Goal: Task Accomplishment & Management: Manage account settings

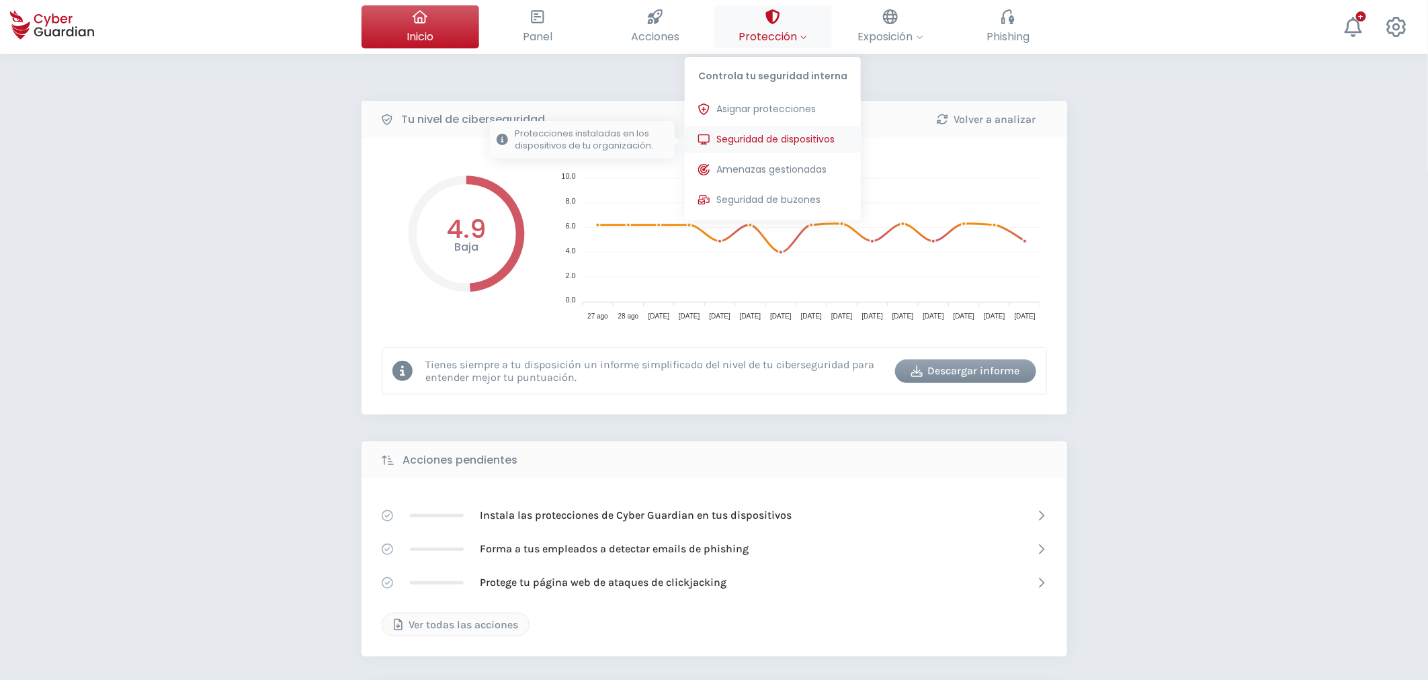
click at [746, 138] on span "Seguridad de dispositivos" at bounding box center [776, 139] width 118 height 14
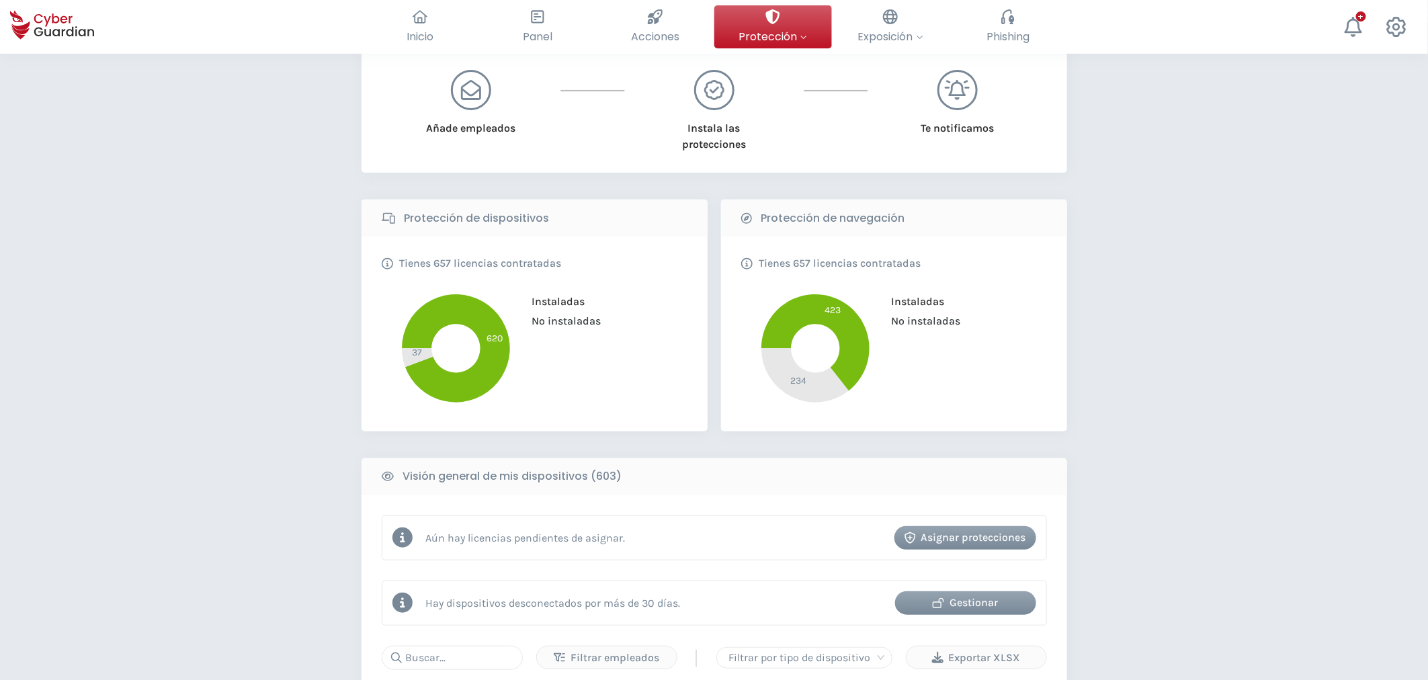
scroll to position [522, 0]
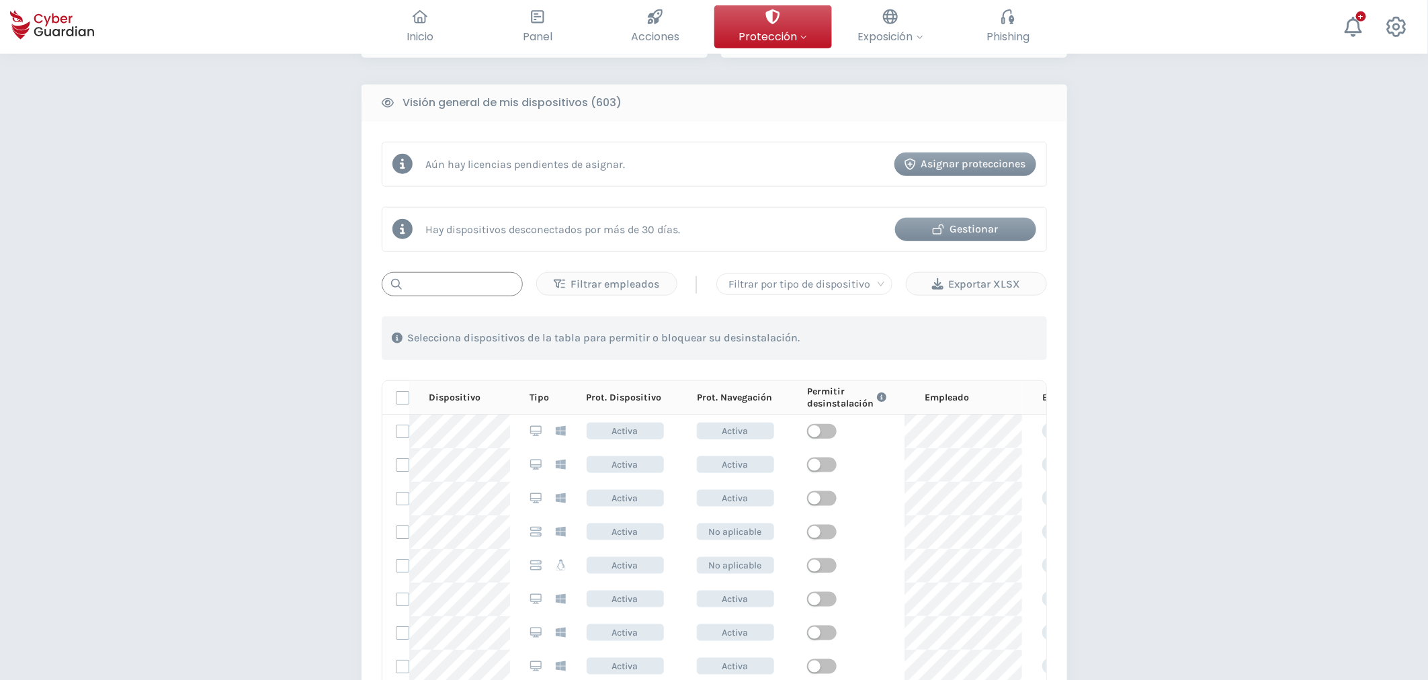
click at [451, 287] on input "text" at bounding box center [452, 284] width 141 height 24
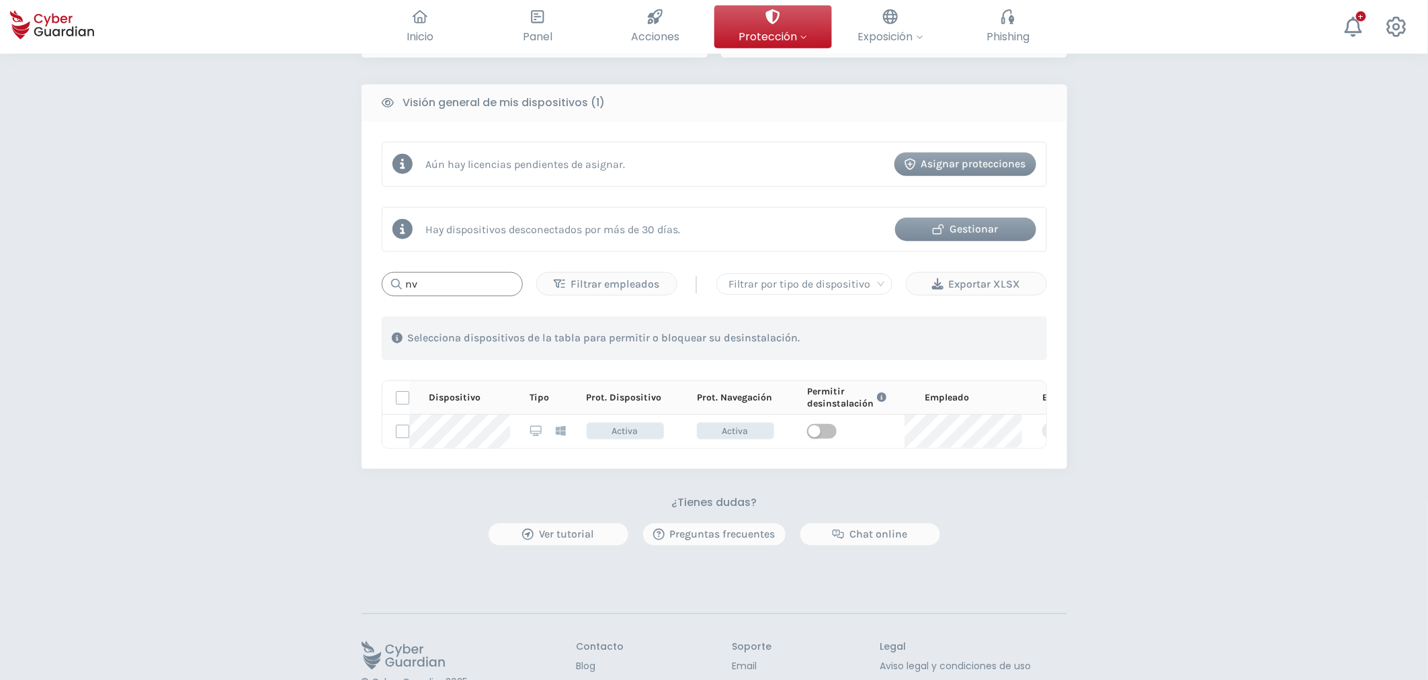
type input "n"
drag, startPoint x: 452, startPoint y: 290, endPoint x: 397, endPoint y: 287, distance: 55.9
click at [397, 287] on div "kca" at bounding box center [452, 284] width 141 height 24
drag, startPoint x: 442, startPoint y: 285, endPoint x: 315, endPoint y: 285, distance: 127.1
click at [321, 285] on div "PROTECCIÓN > Seguridad de dispositivos ¿Cómo funciona? Añade empleados Instala …" at bounding box center [714, 143] width 1428 height 1225
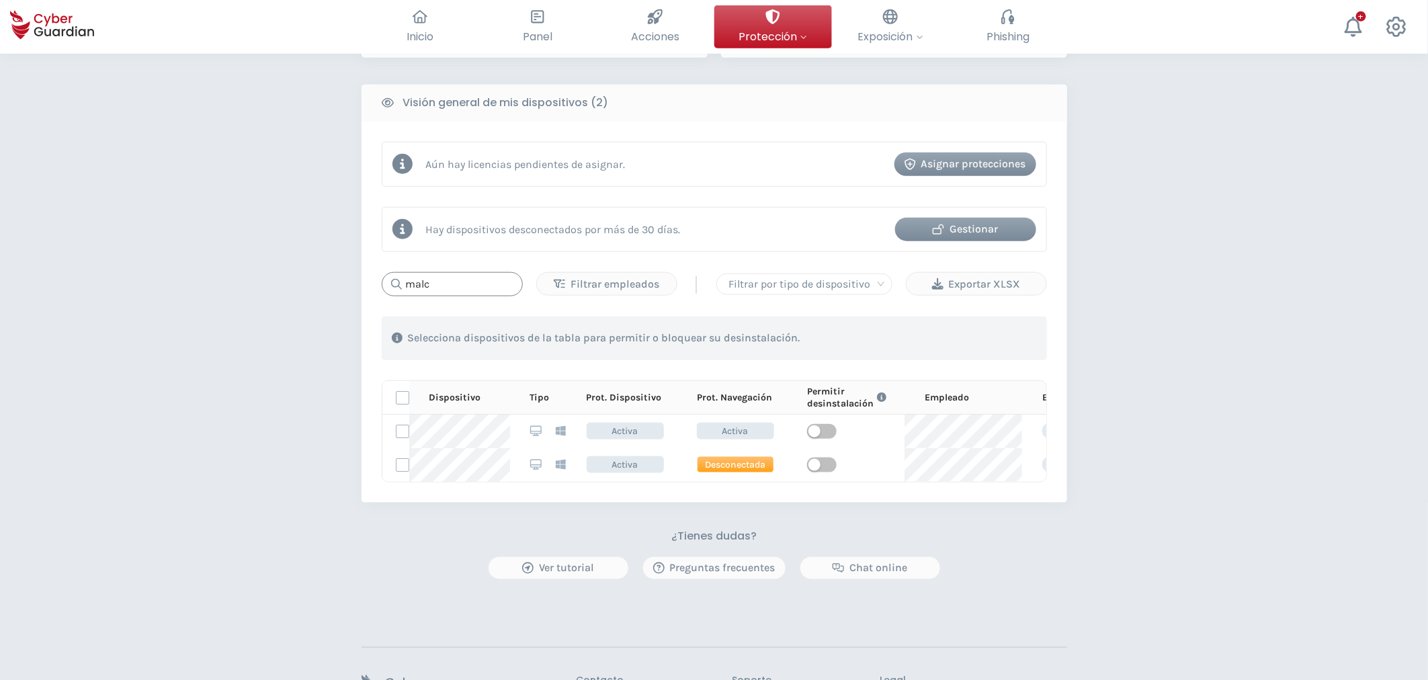
type input "malc"
click at [418, 290] on div "malc Filtrar empleados | Filtrar por tipo de dispositivo Exportar XLSX 1 . Con …" at bounding box center [715, 377] width 666 height 210
drag, startPoint x: 452, startPoint y: 283, endPoint x: 371, endPoint y: 282, distance: 80.7
click at [405, 282] on input "malc" at bounding box center [452, 284] width 141 height 24
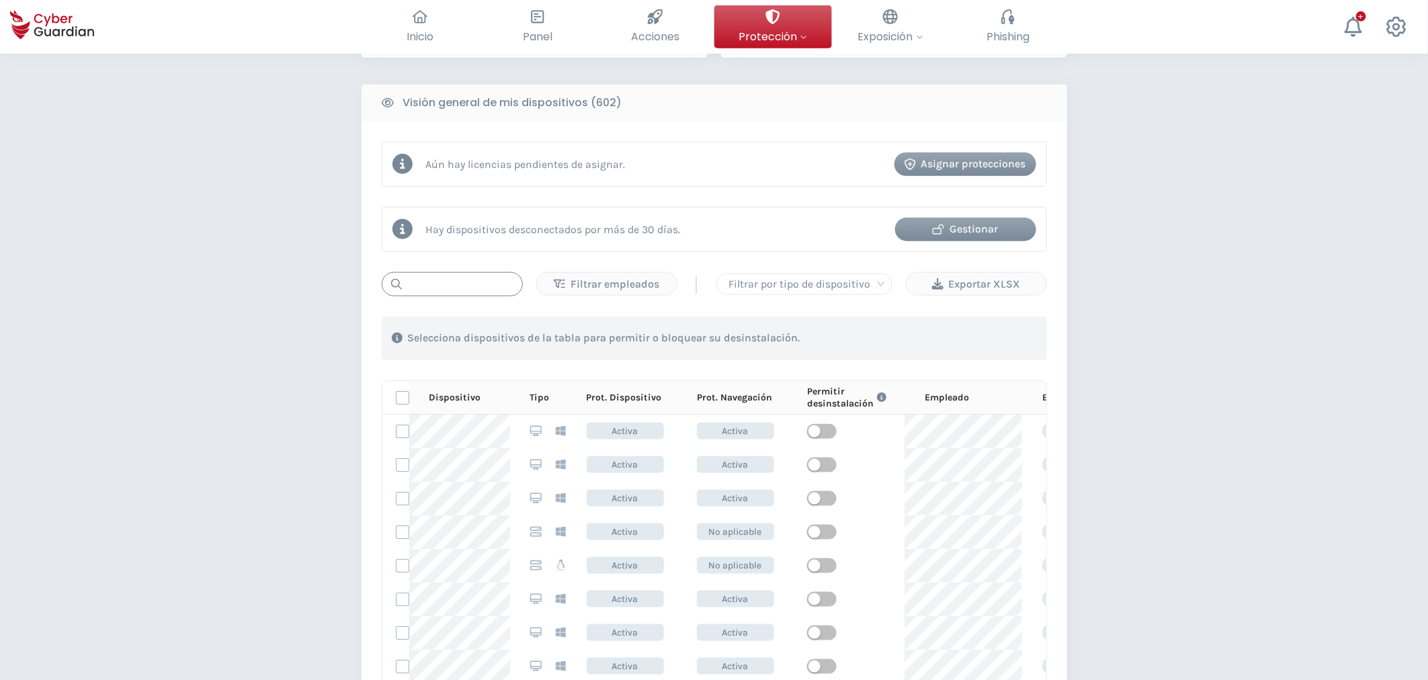
click at [447, 291] on input "text" at bounding box center [452, 284] width 141 height 24
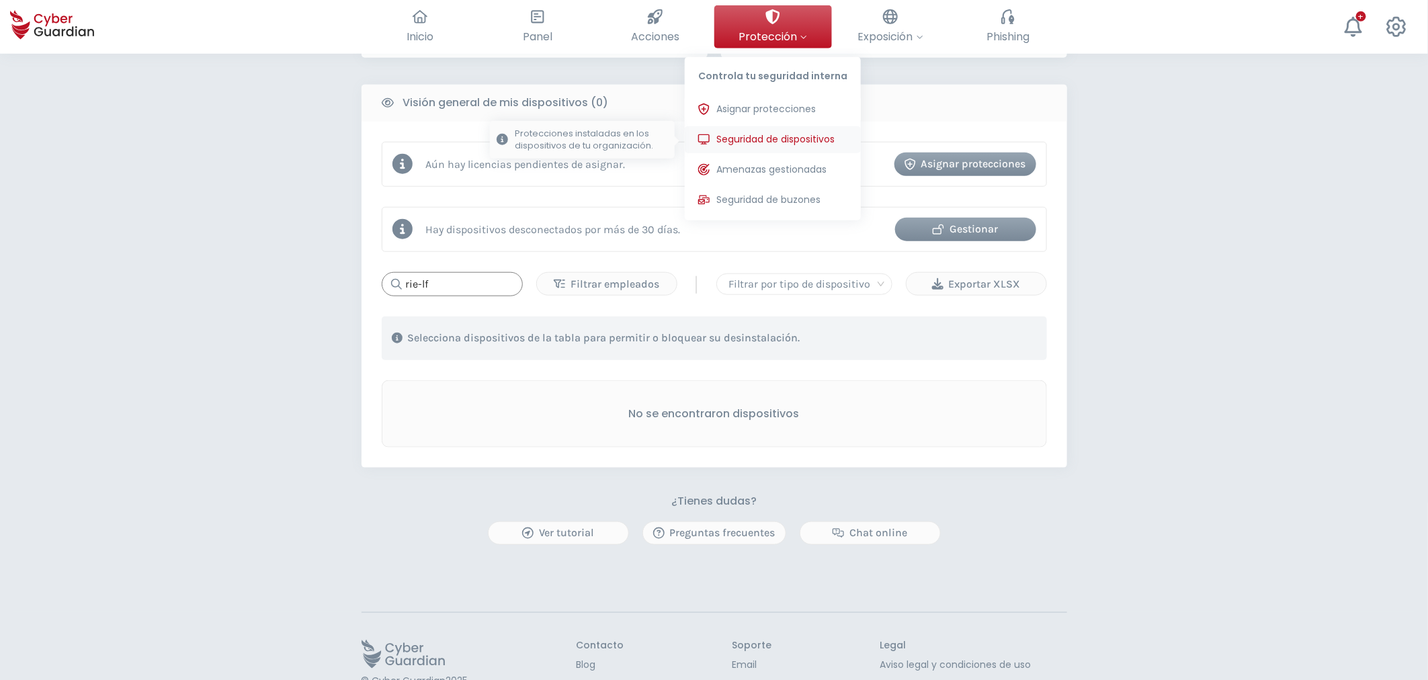
type input "rie-lf"
click at [749, 143] on span "Seguridad de dispositivos" at bounding box center [776, 139] width 118 height 14
click at [757, 111] on span "Asignar protecciones" at bounding box center [766, 109] width 99 height 14
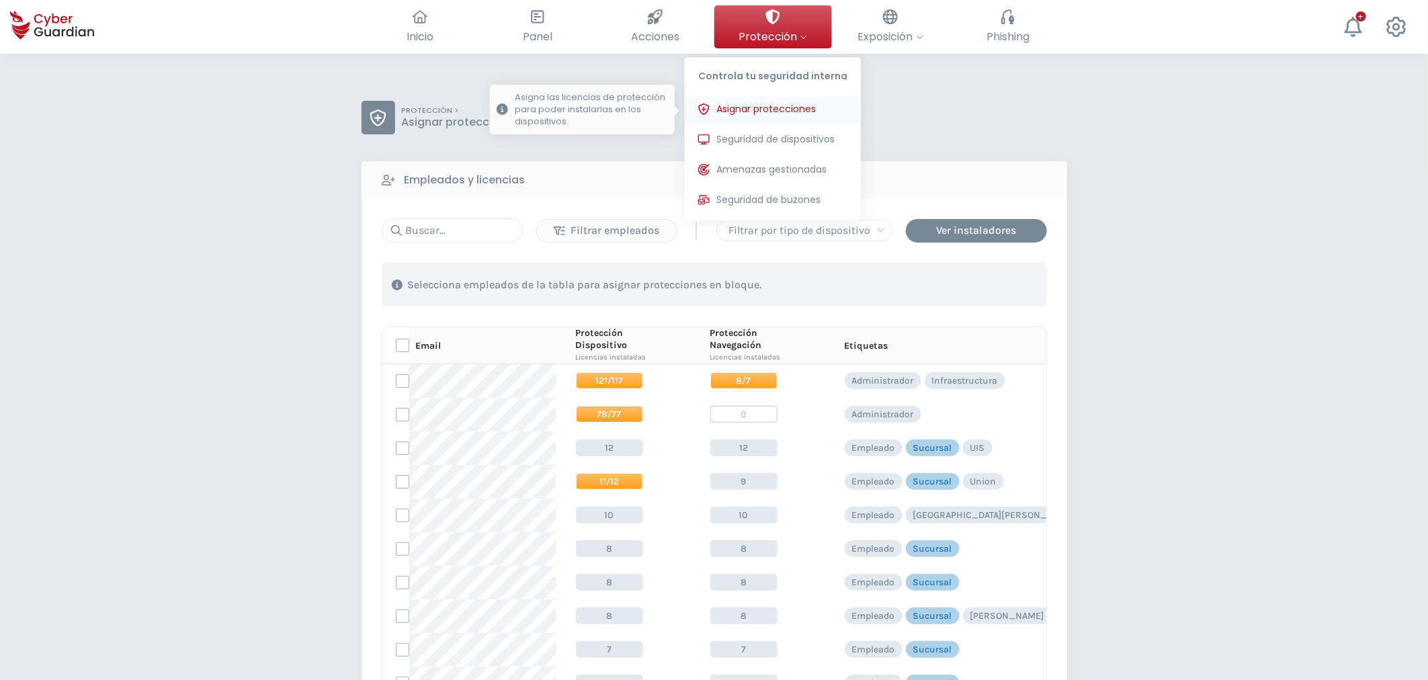
click at [751, 97] on button "Asignar protecciones Asigna las licencias de protección para poder instalarlas …" at bounding box center [773, 109] width 176 height 27
click at [768, 31] on span "Protección" at bounding box center [773, 36] width 69 height 17
click at [779, 112] on span "Asignar protecciones" at bounding box center [766, 109] width 99 height 14
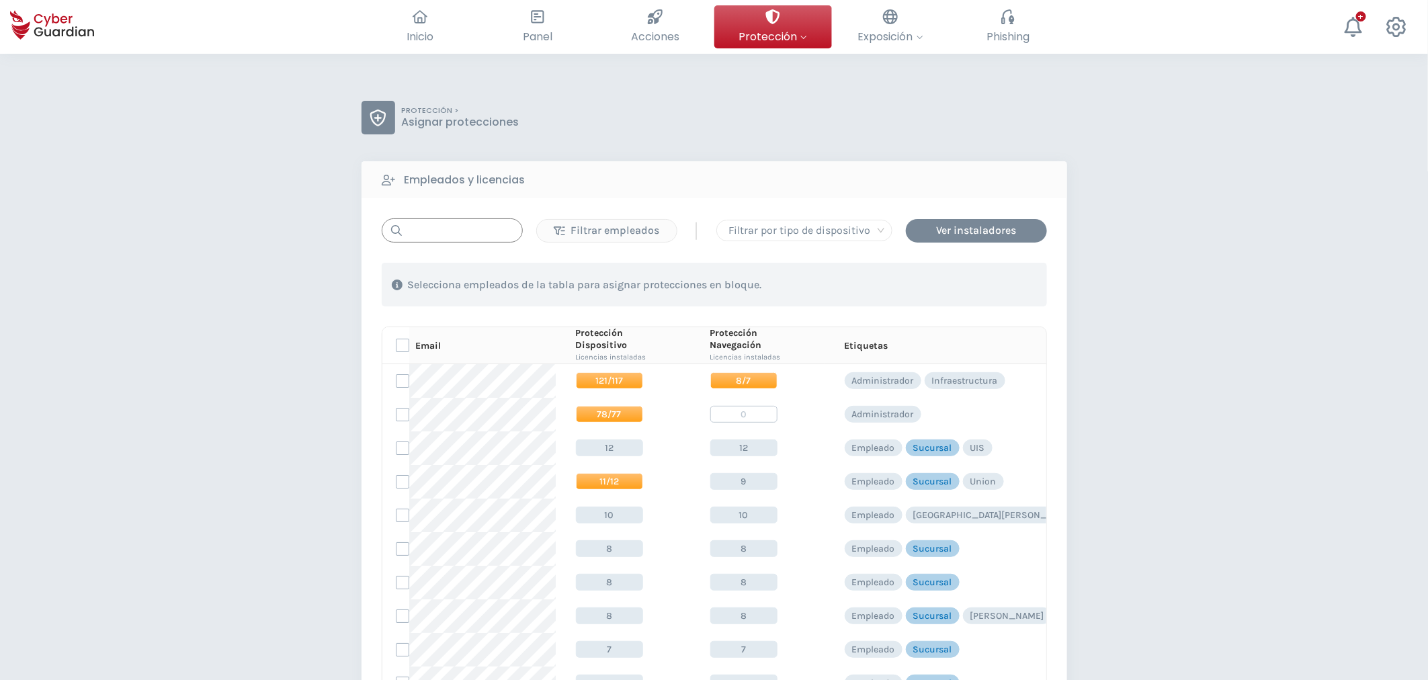
click at [493, 229] on input "text" at bounding box center [452, 230] width 141 height 24
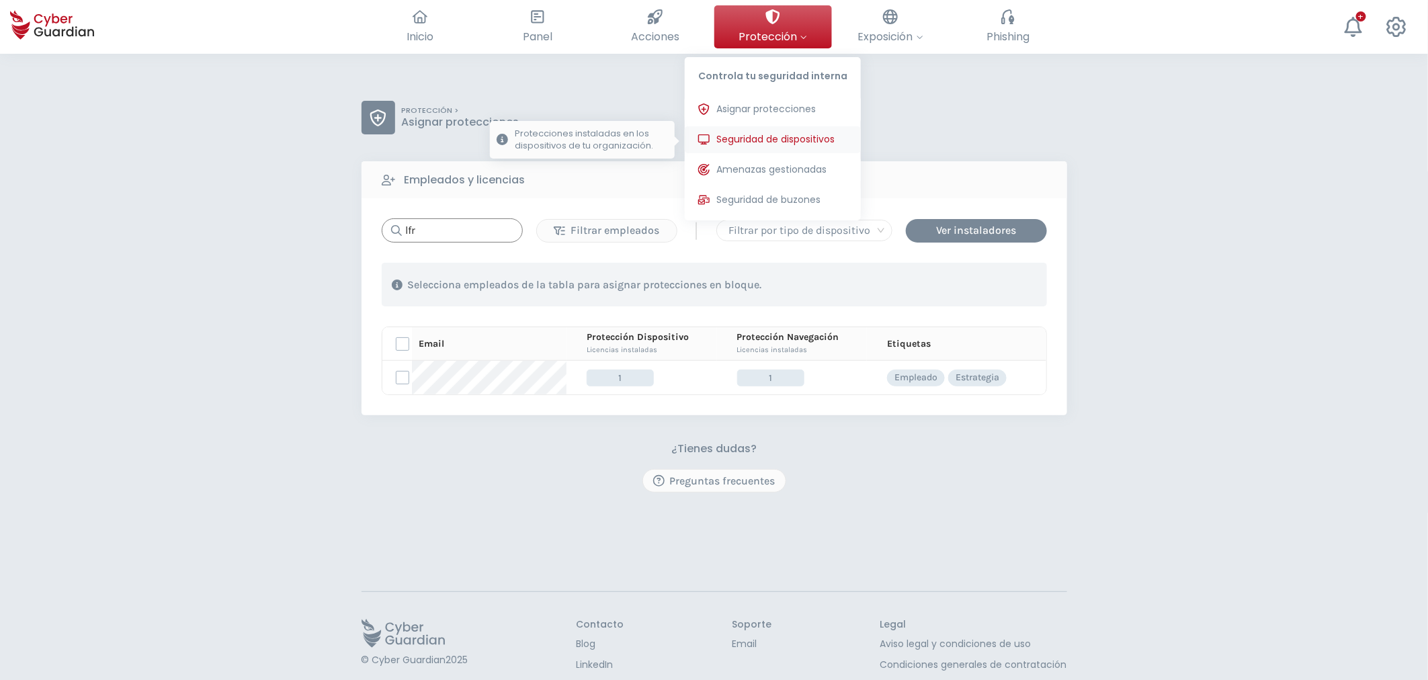
type input "lfr"
click at [754, 144] on span "Seguridad de dispositivos" at bounding box center [776, 139] width 118 height 14
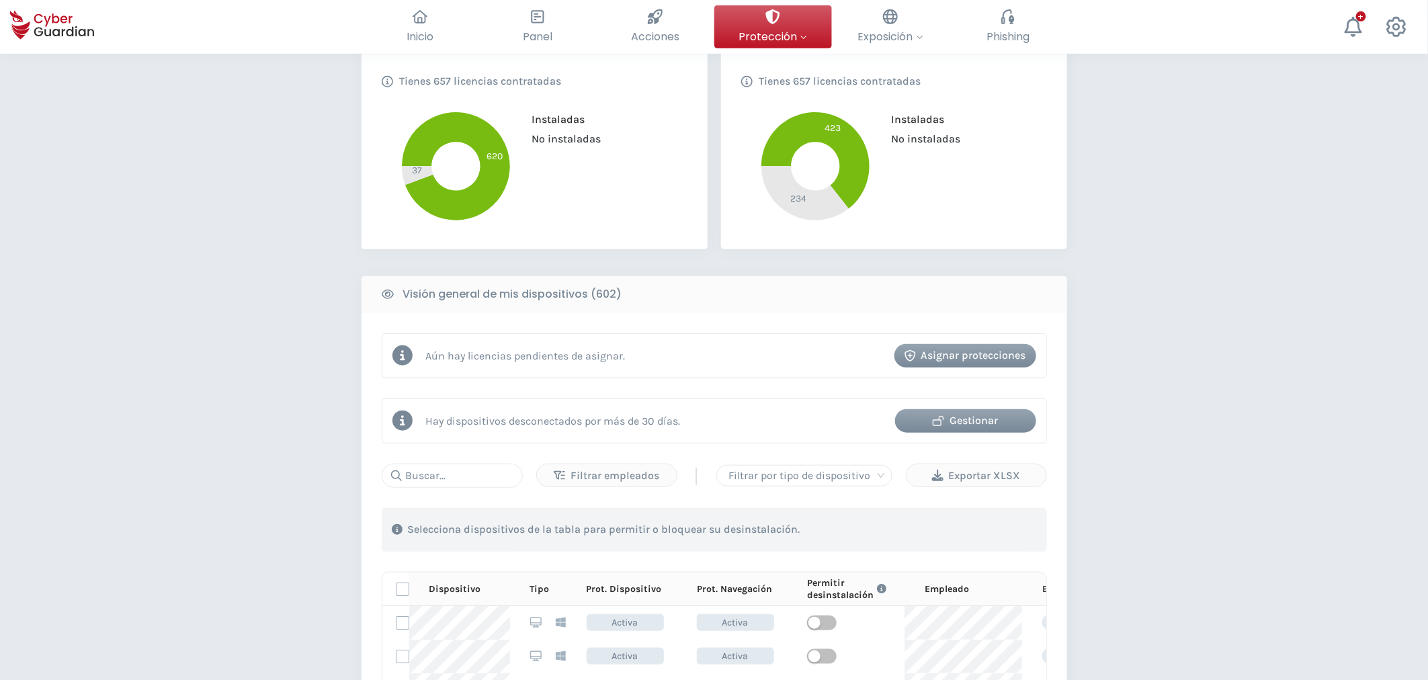
scroll to position [373, 0]
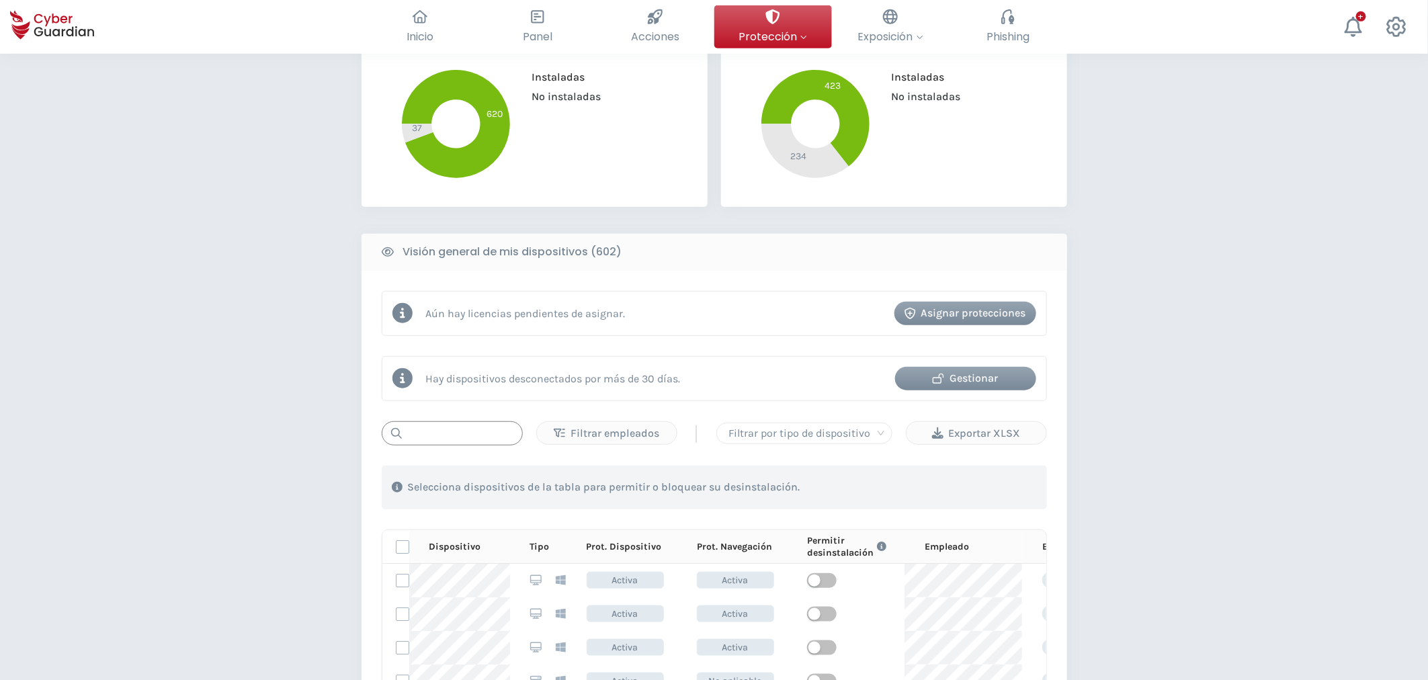
click at [485, 438] on input "text" at bounding box center [452, 433] width 141 height 24
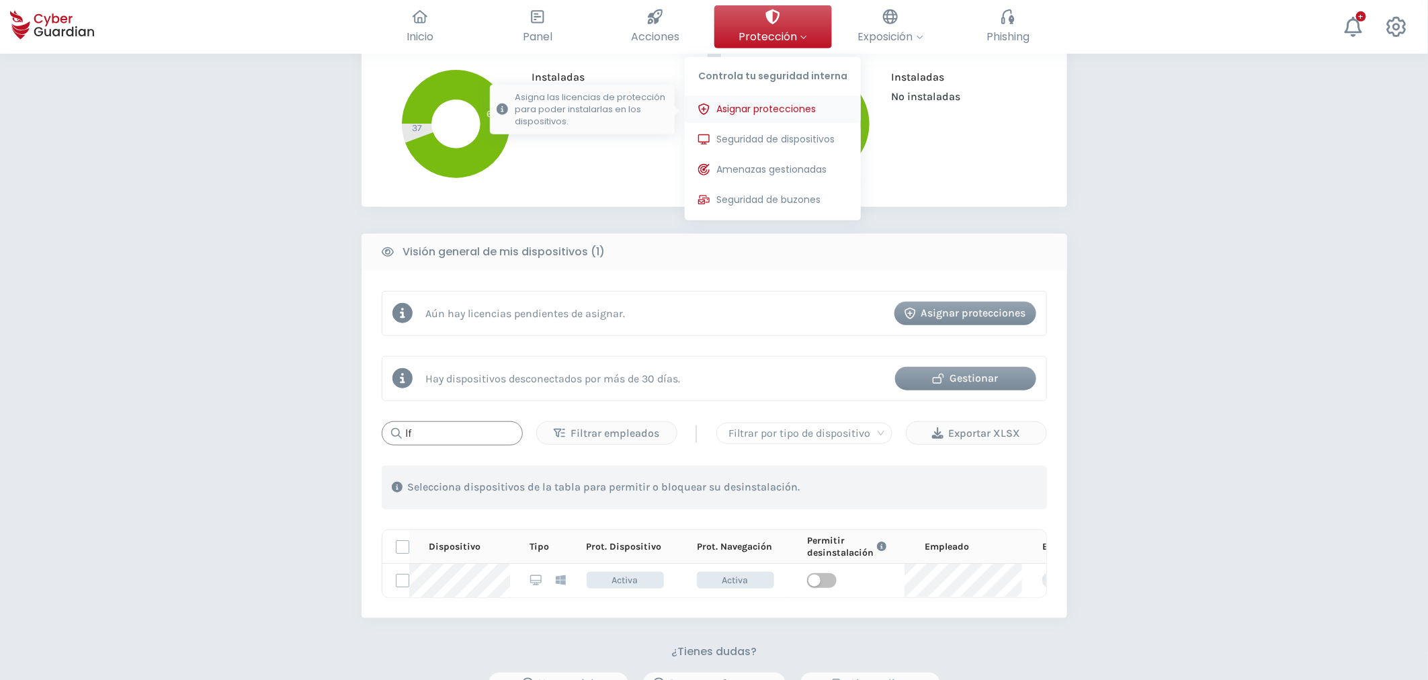
type input "lf"
click at [750, 103] on span "Asignar protecciones" at bounding box center [766, 109] width 99 height 14
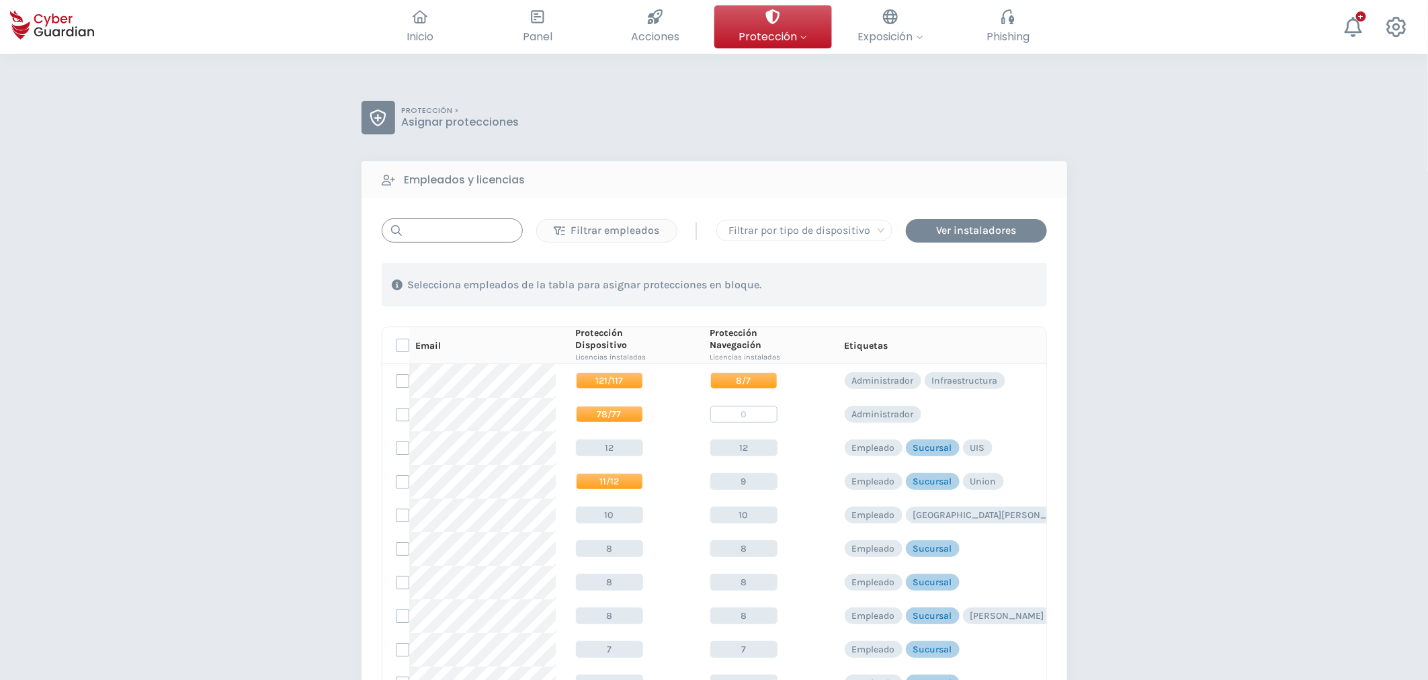
click at [413, 220] on input "text" at bounding box center [452, 230] width 141 height 24
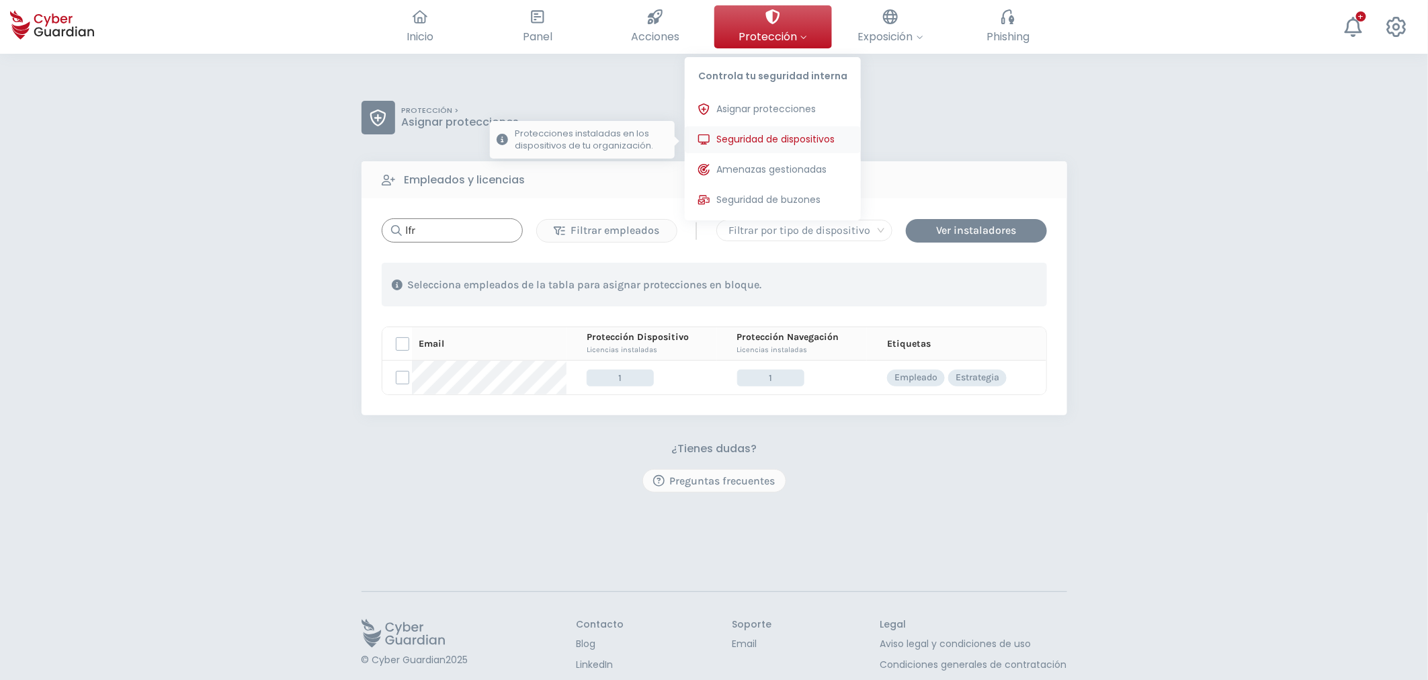
type input "lfr"
click at [752, 136] on span "Seguridad de dispositivos" at bounding box center [776, 139] width 118 height 14
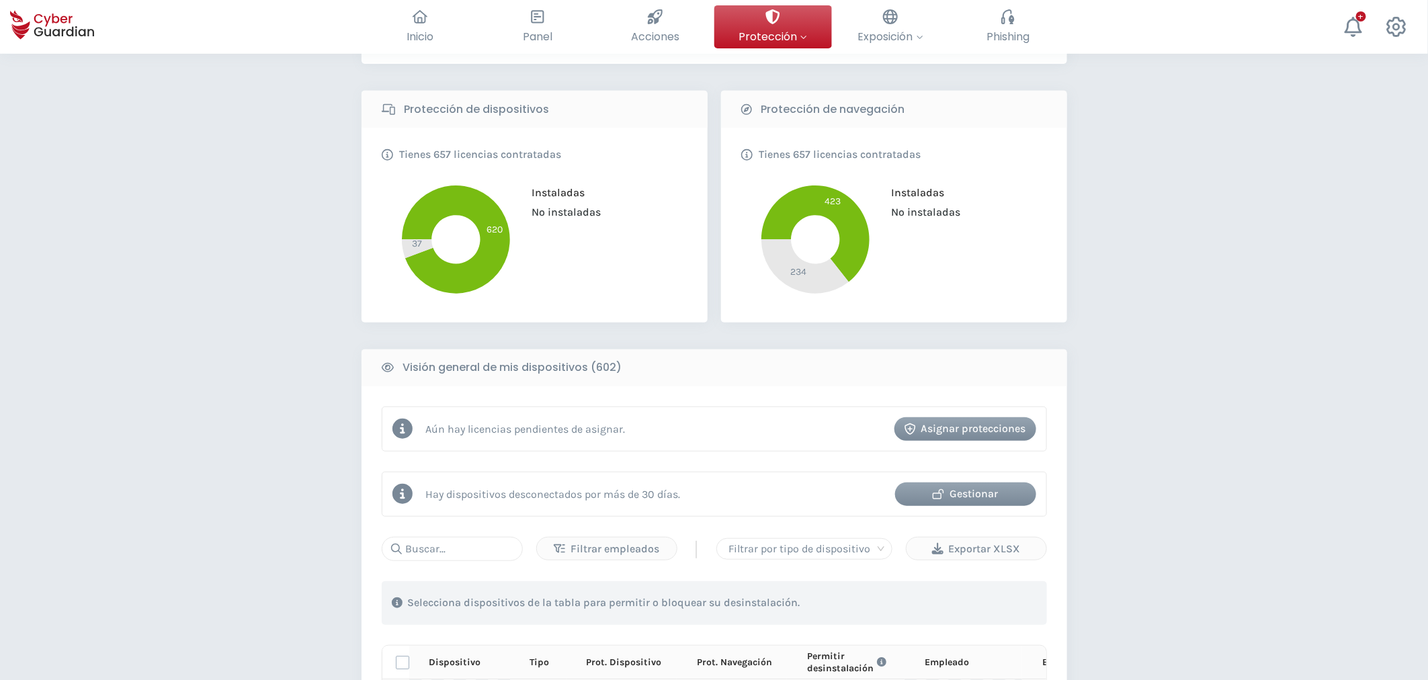
scroll to position [522, 0]
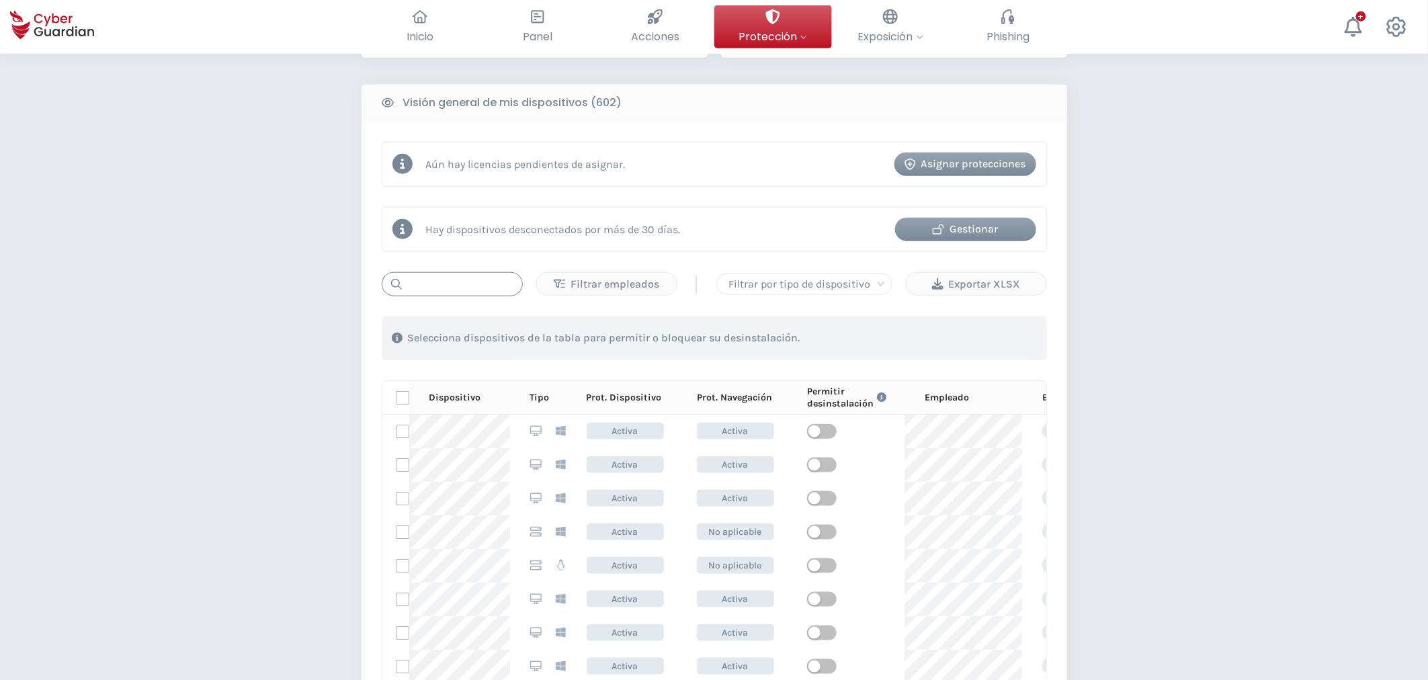
click at [444, 286] on input "text" at bounding box center [452, 284] width 141 height 24
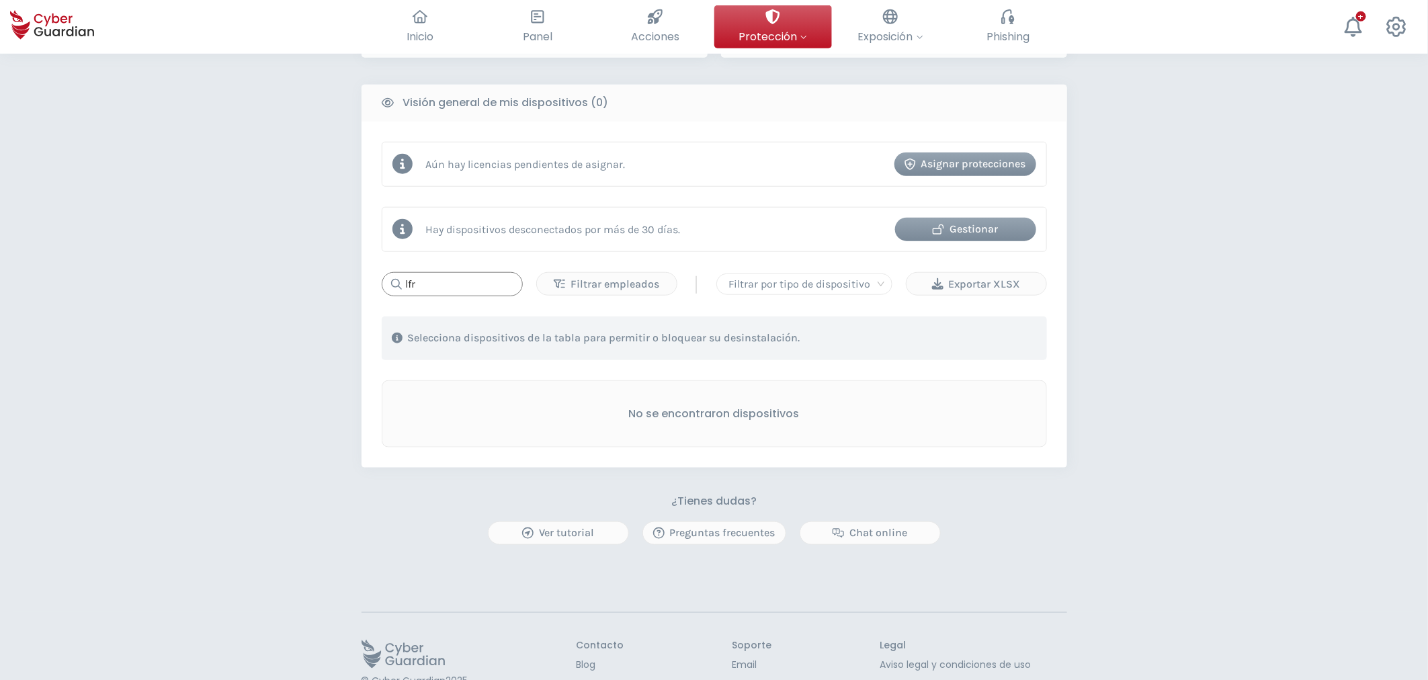
type input "lfr"
click at [769, 28] on div at bounding box center [773, 16] width 15 height 23
click at [743, 110] on span "Asignar protecciones" at bounding box center [766, 109] width 99 height 14
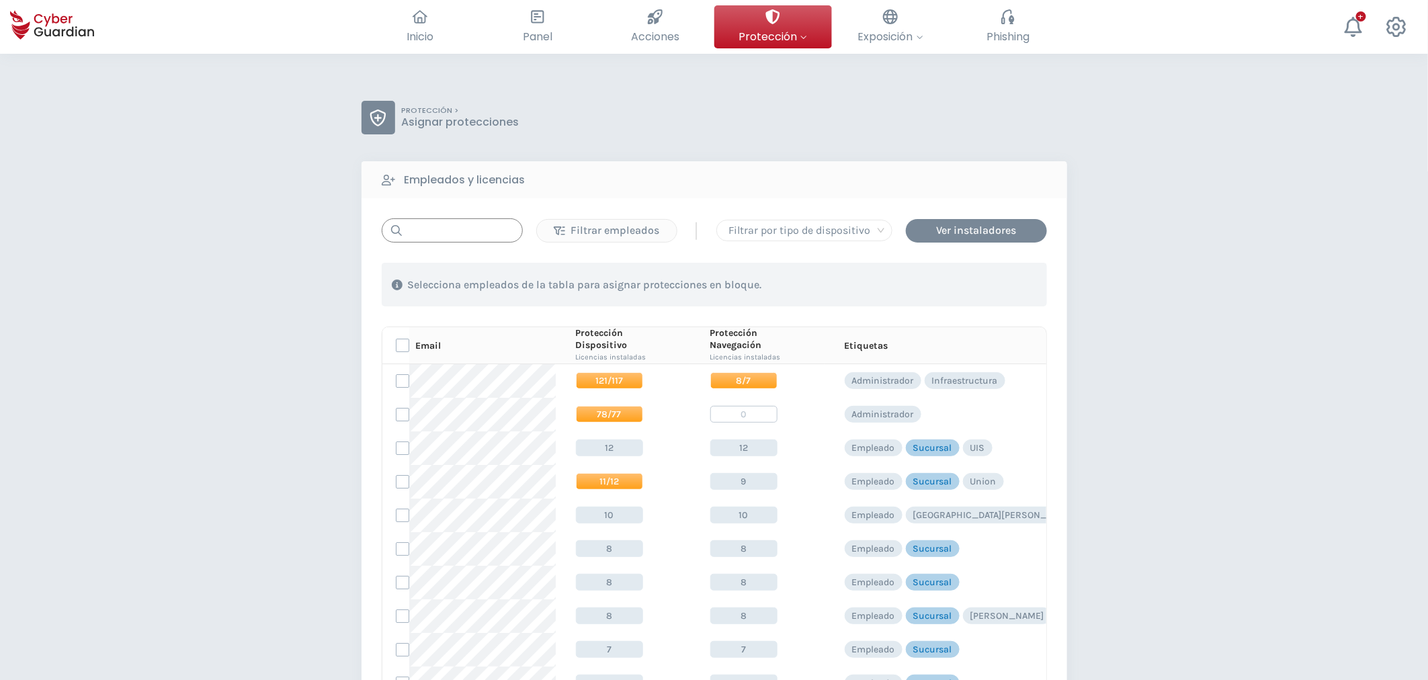
click at [464, 233] on input "text" at bounding box center [452, 230] width 141 height 24
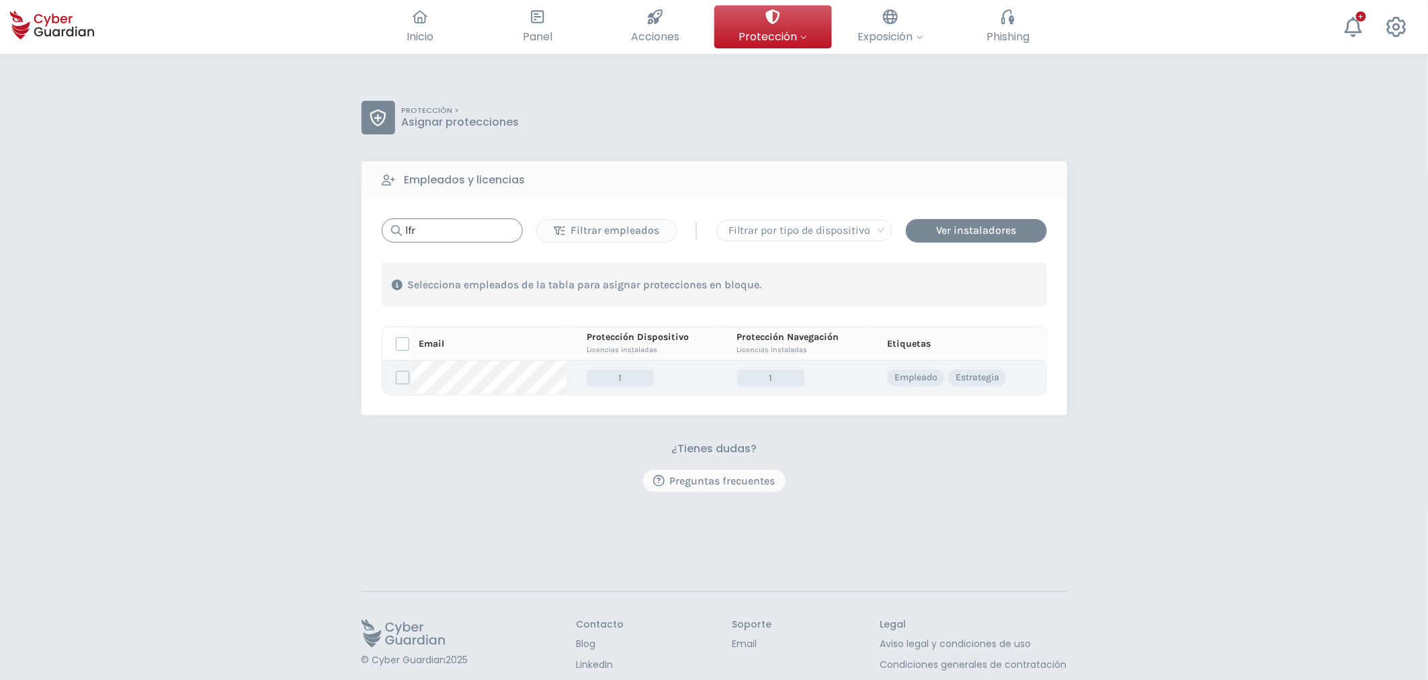
type input "lfr"
click at [402, 377] on label at bounding box center [402, 377] width 13 height 13
click at [397, 377] on input "checkbox" at bounding box center [397, 378] width 0 height 12
click at [605, 380] on span "1" at bounding box center [620, 378] width 67 height 17
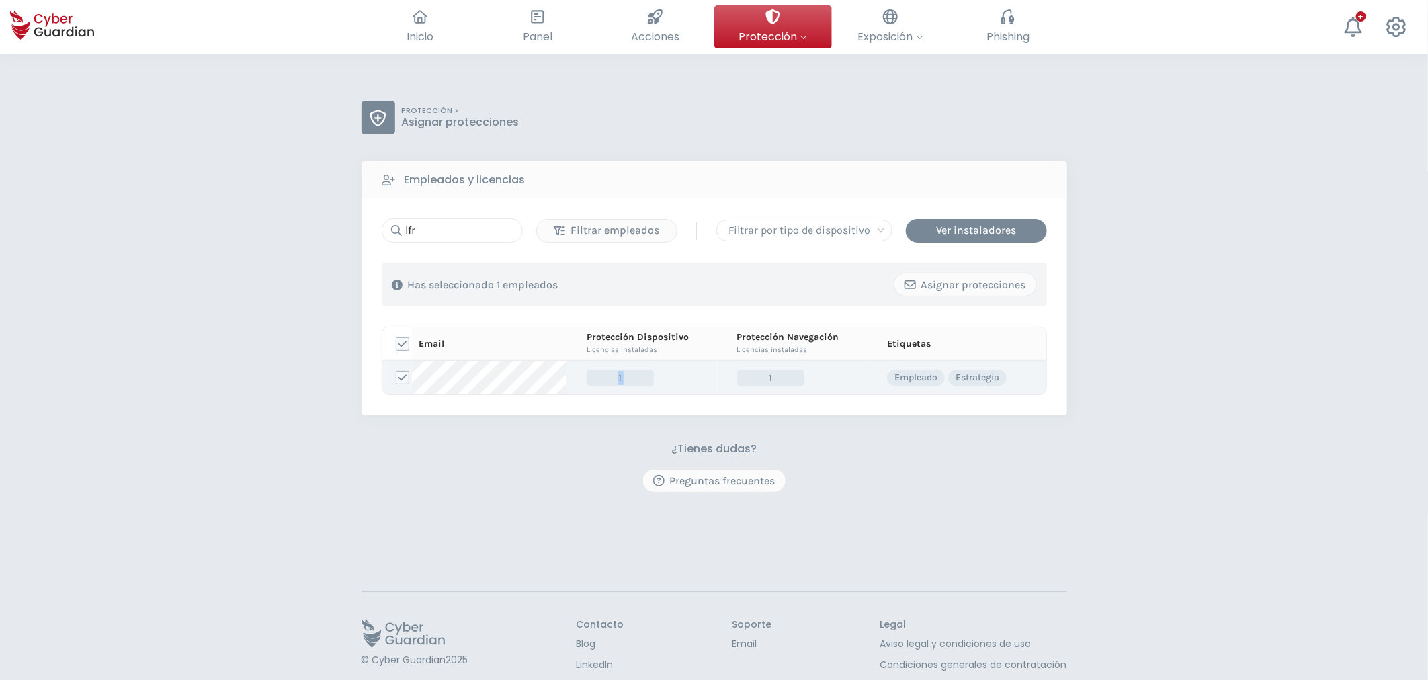
click at [605, 380] on span "1" at bounding box center [620, 378] width 67 height 17
click at [779, 3] on div "Inicio El resumen de tu ciberseguridad Panel Revisa toda tu seguridad de un vis…" at bounding box center [714, 27] width 1428 height 54
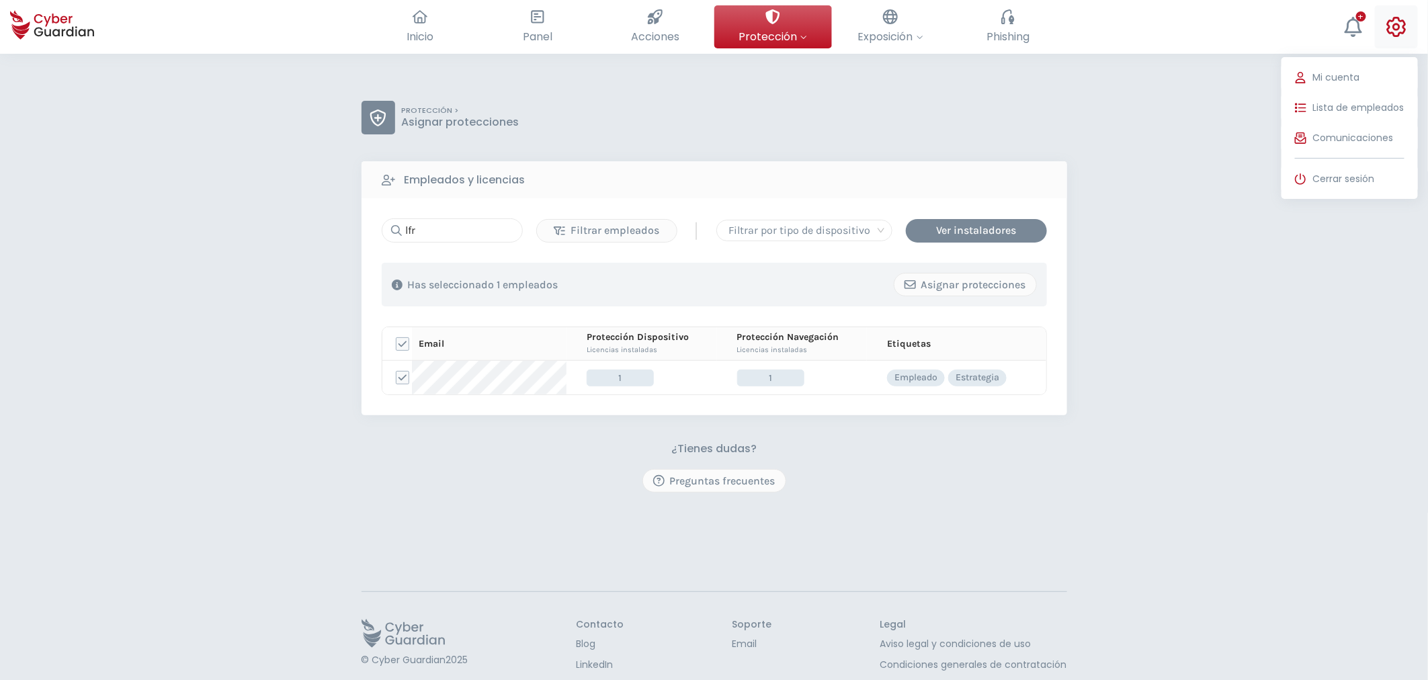
click at [779, 32] on icon at bounding box center [1396, 27] width 19 height 20
click at [779, 179] on span "Cerrar sesión" at bounding box center [1345, 179] width 62 height 14
click at [779, 184] on span "Cerrar sesión" at bounding box center [1345, 179] width 62 height 14
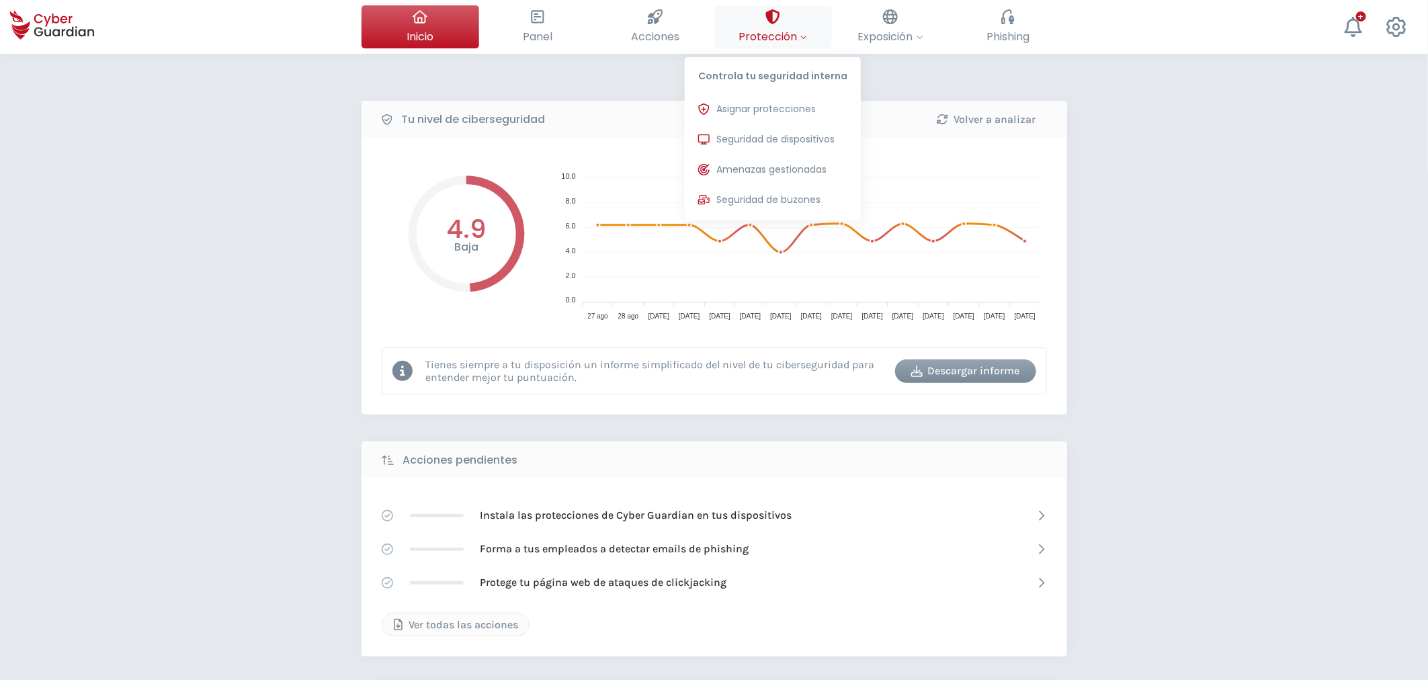
click at [777, 40] on span "Protección" at bounding box center [773, 36] width 69 height 17
click at [760, 112] on span "Asignar protecciones" at bounding box center [766, 109] width 99 height 14
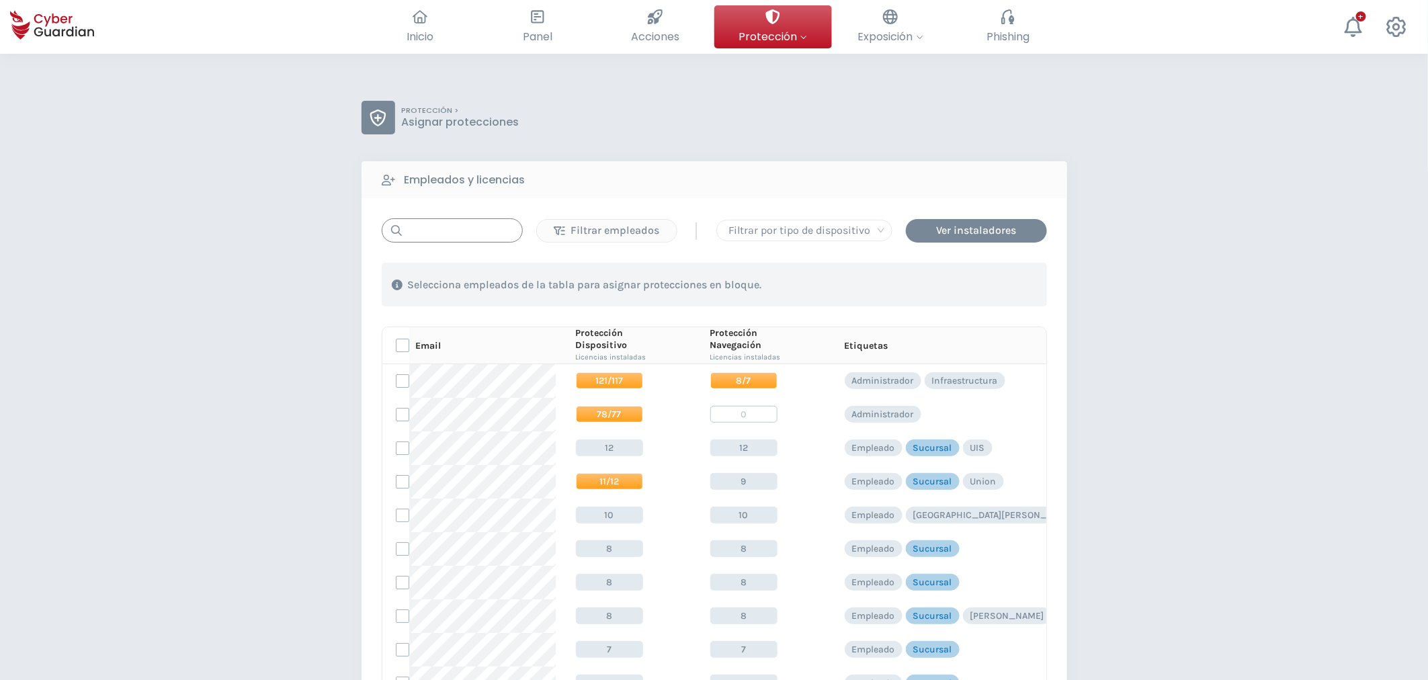
click at [448, 236] on input "text" at bounding box center [452, 230] width 141 height 24
type input "lf"
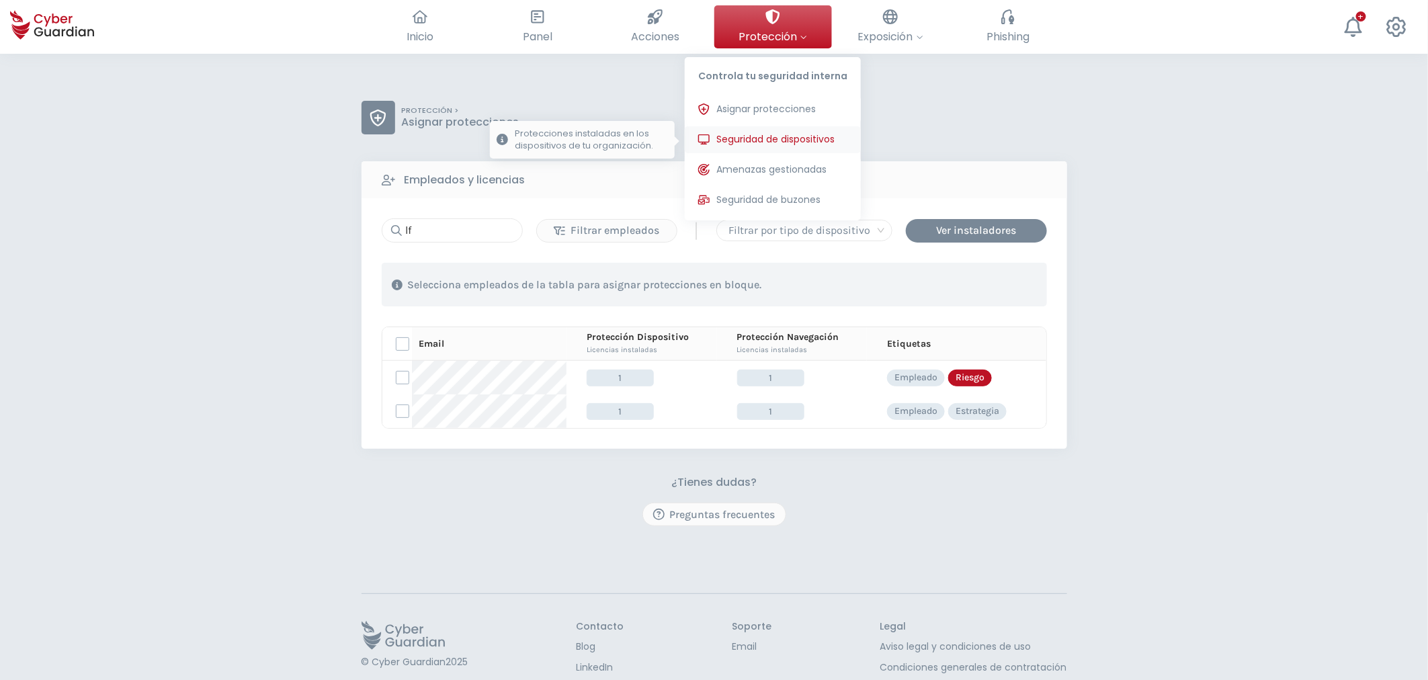
click at [756, 138] on span "Seguridad de dispositivos" at bounding box center [776, 139] width 118 height 14
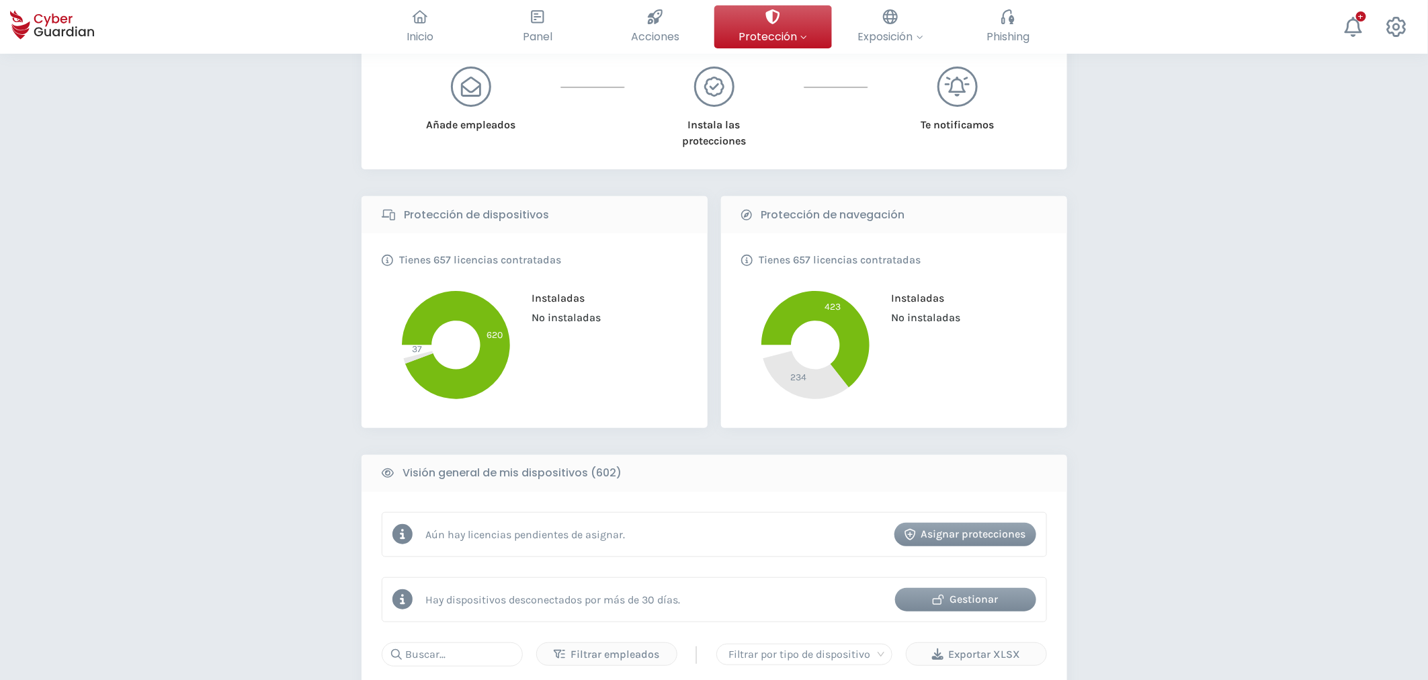
scroll to position [448, 0]
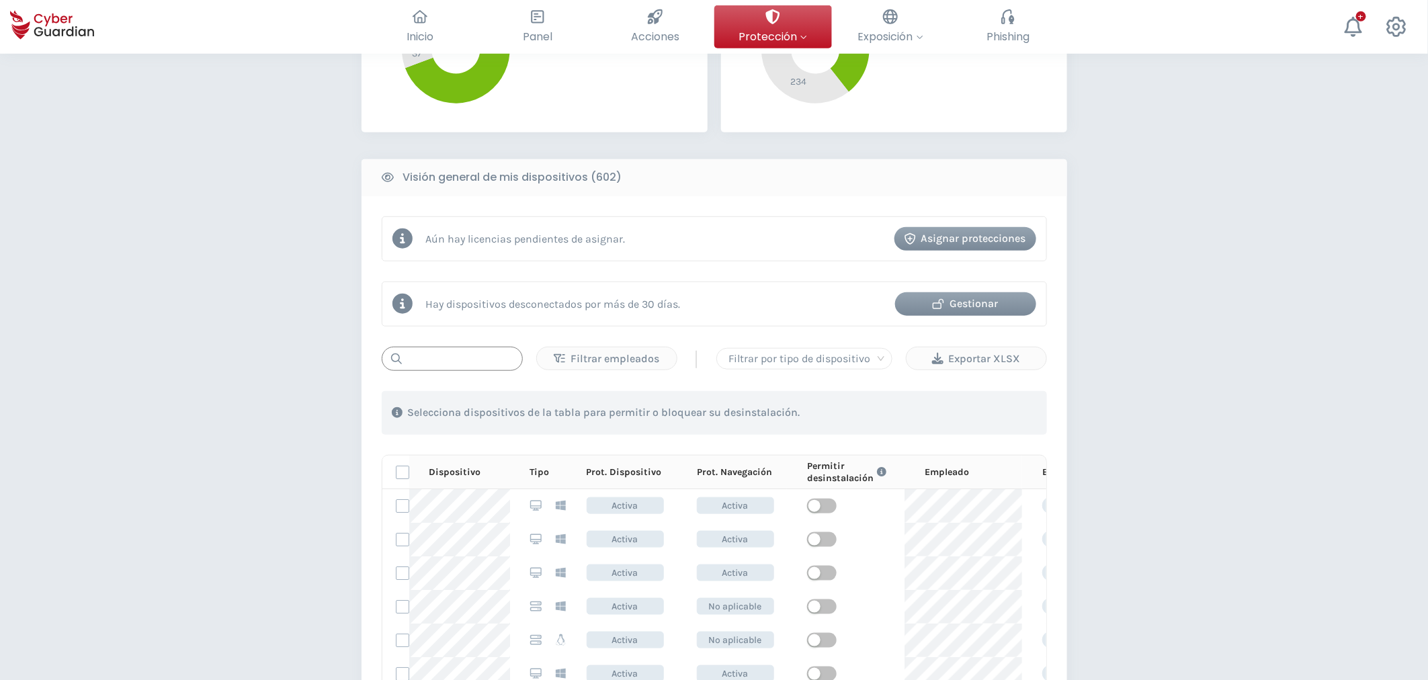
click at [467, 352] on input "text" at bounding box center [452, 359] width 141 height 24
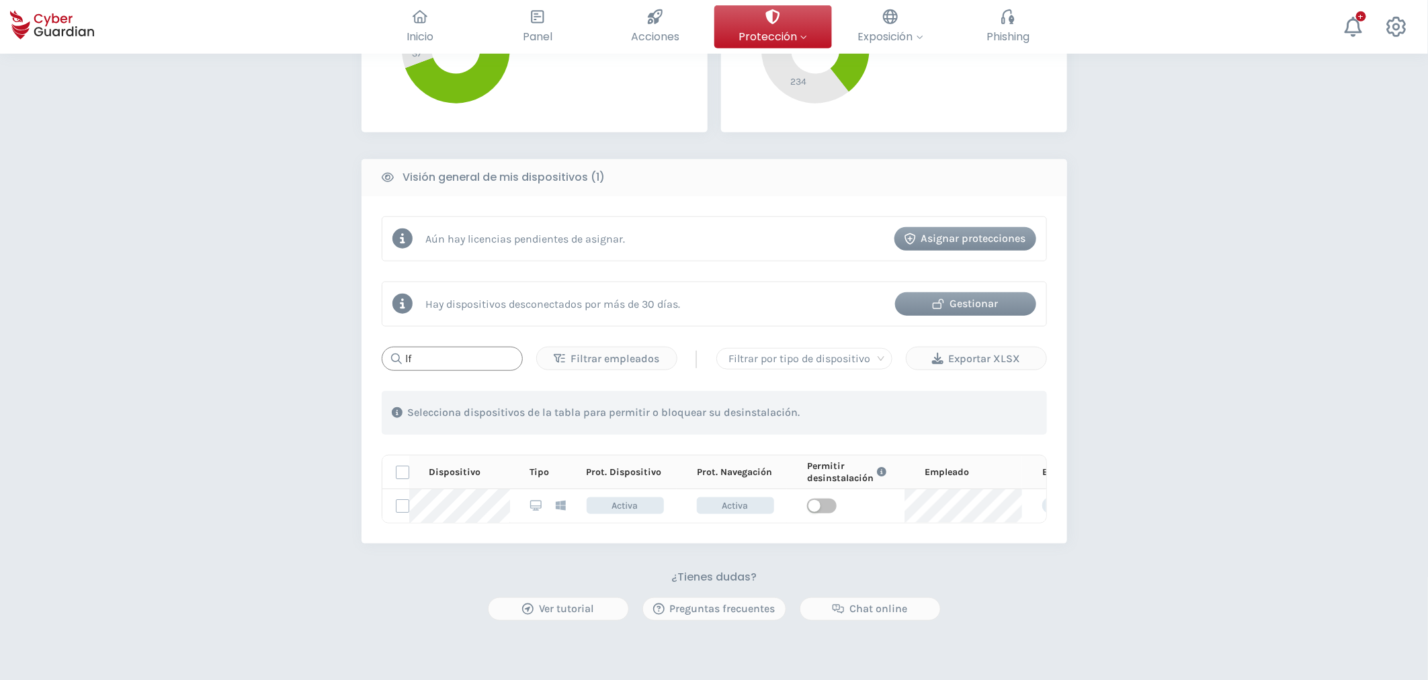
type input "lf"
click at [952, 304] on div "Gestionar" at bounding box center [965, 304] width 121 height 16
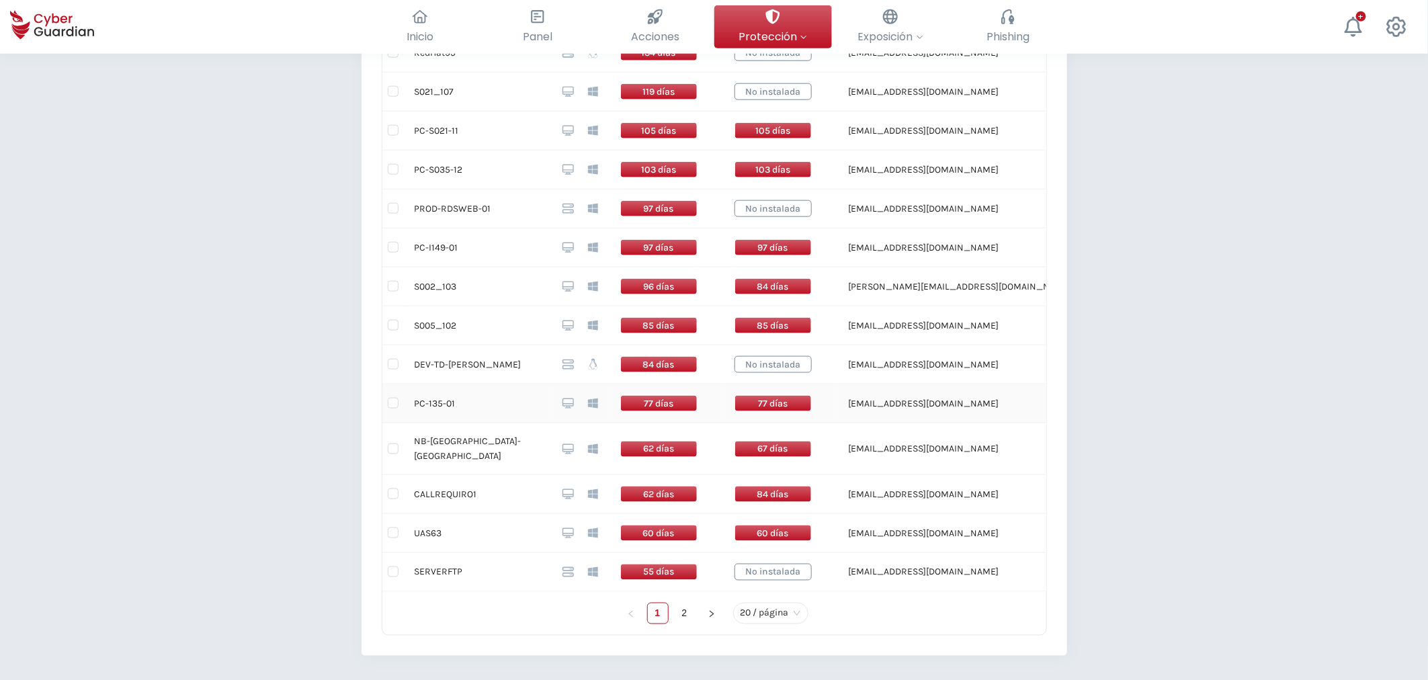
scroll to position [747, 0]
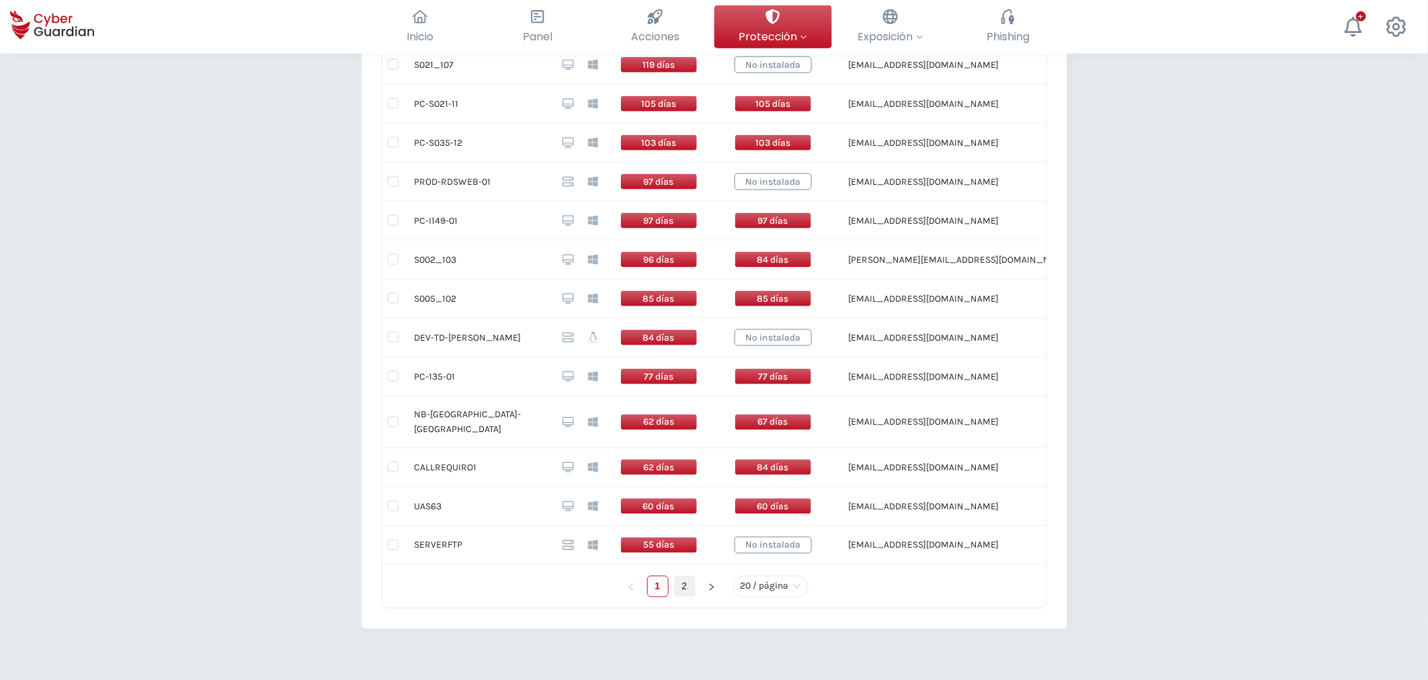
click at [687, 580] on link "2" at bounding box center [685, 587] width 20 height 20
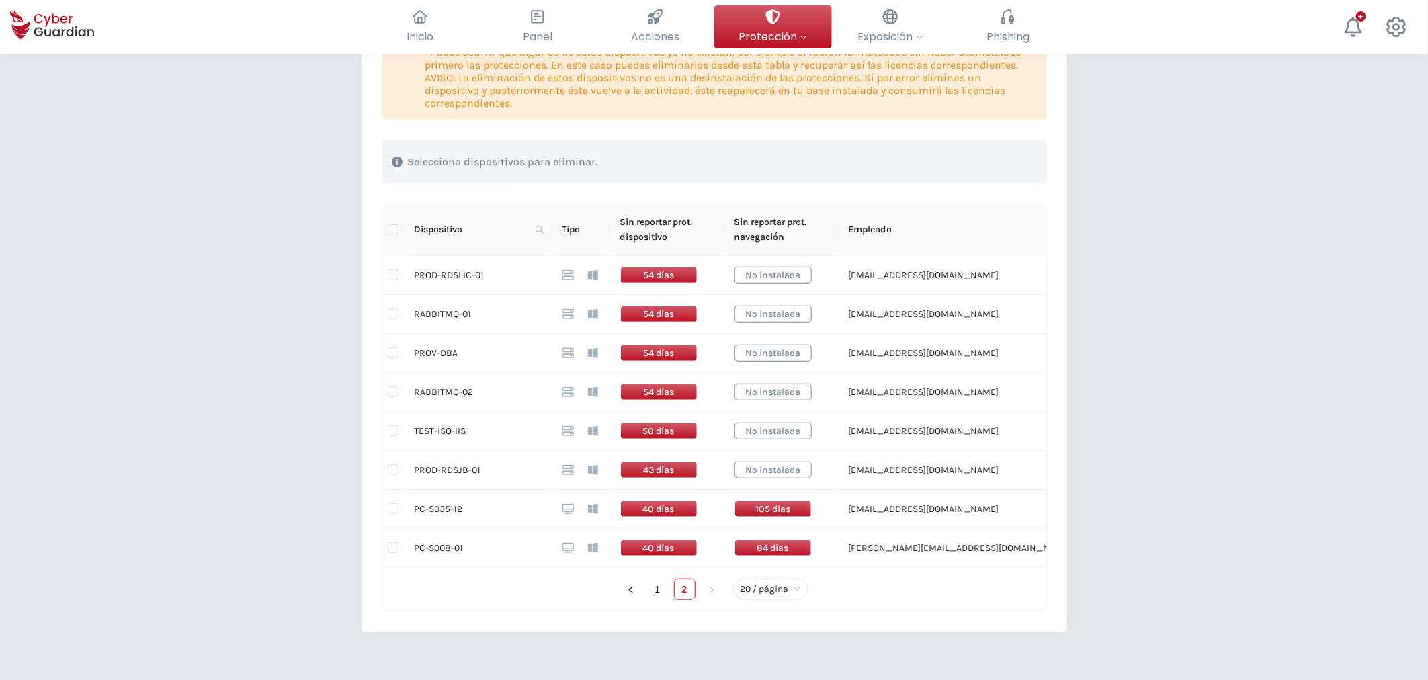
scroll to position [216, 0]
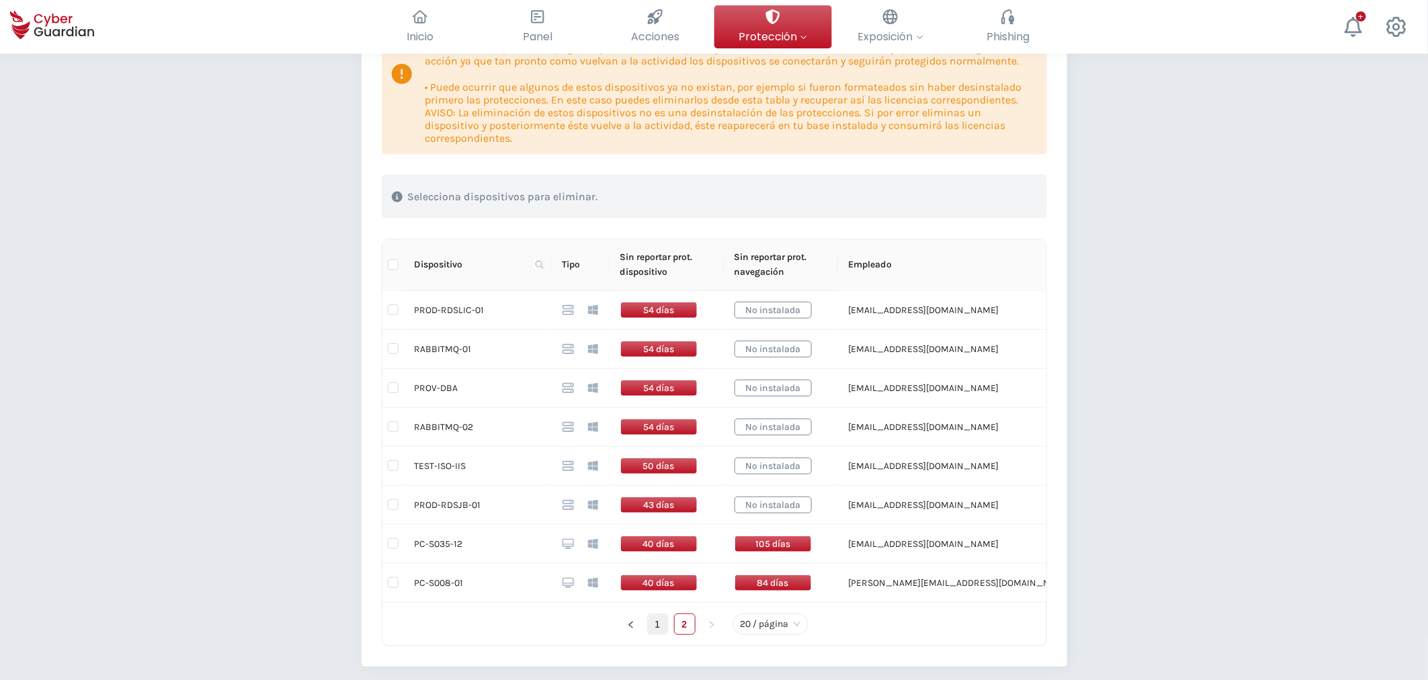
click at [659, 628] on link "1" at bounding box center [658, 624] width 20 height 20
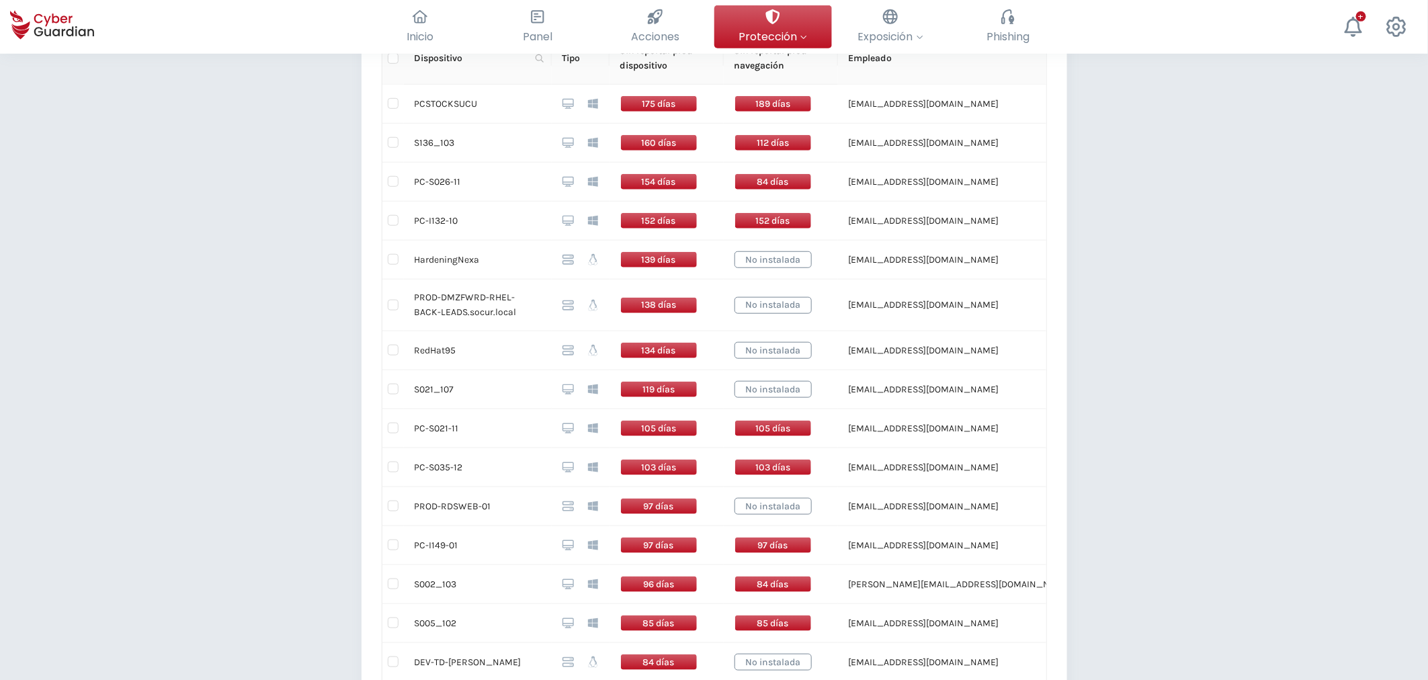
scroll to position [440, 0]
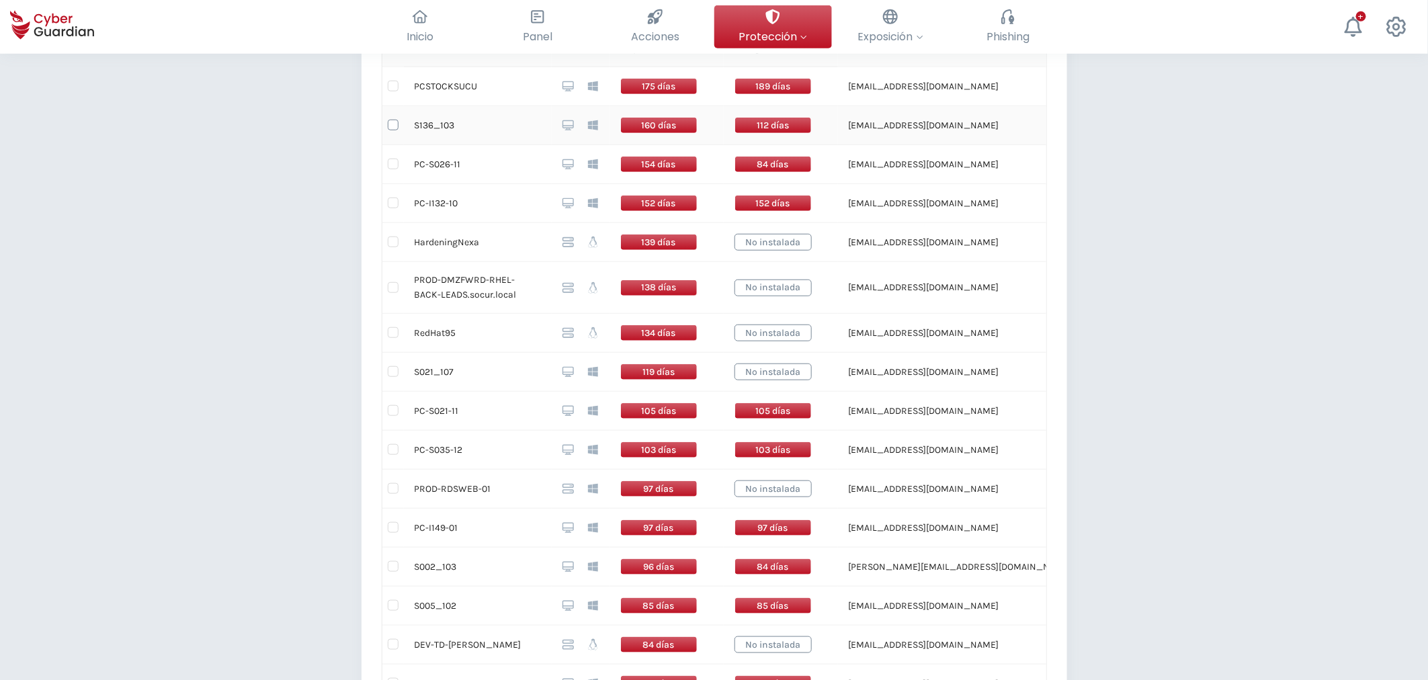
click at [397, 128] on input "checkbox" at bounding box center [393, 125] width 11 height 11
checkbox input "true"
click at [395, 161] on input "checkbox" at bounding box center [393, 164] width 11 height 11
checkbox input "true"
click at [391, 198] on input "checkbox" at bounding box center [393, 203] width 11 height 11
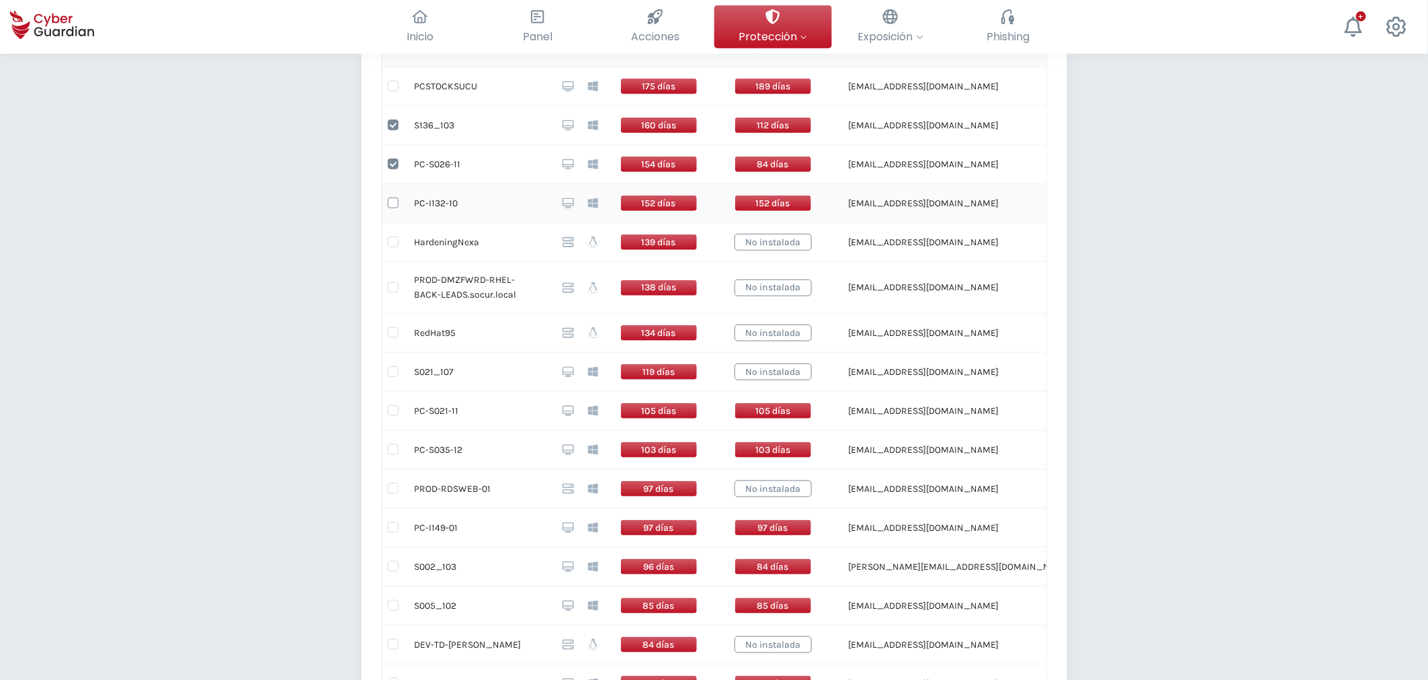
checkbox input "true"
click at [393, 373] on input "checkbox" at bounding box center [393, 371] width 11 height 11
checkbox input "true"
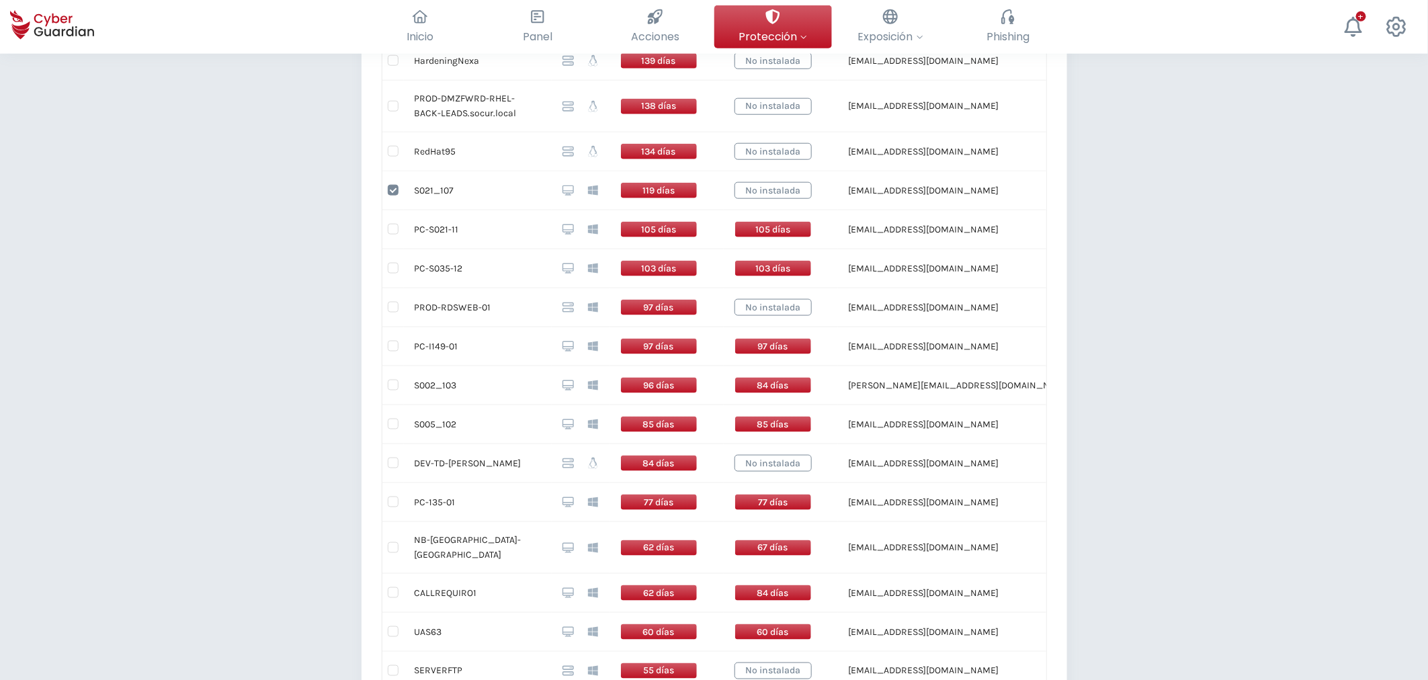
scroll to position [663, 0]
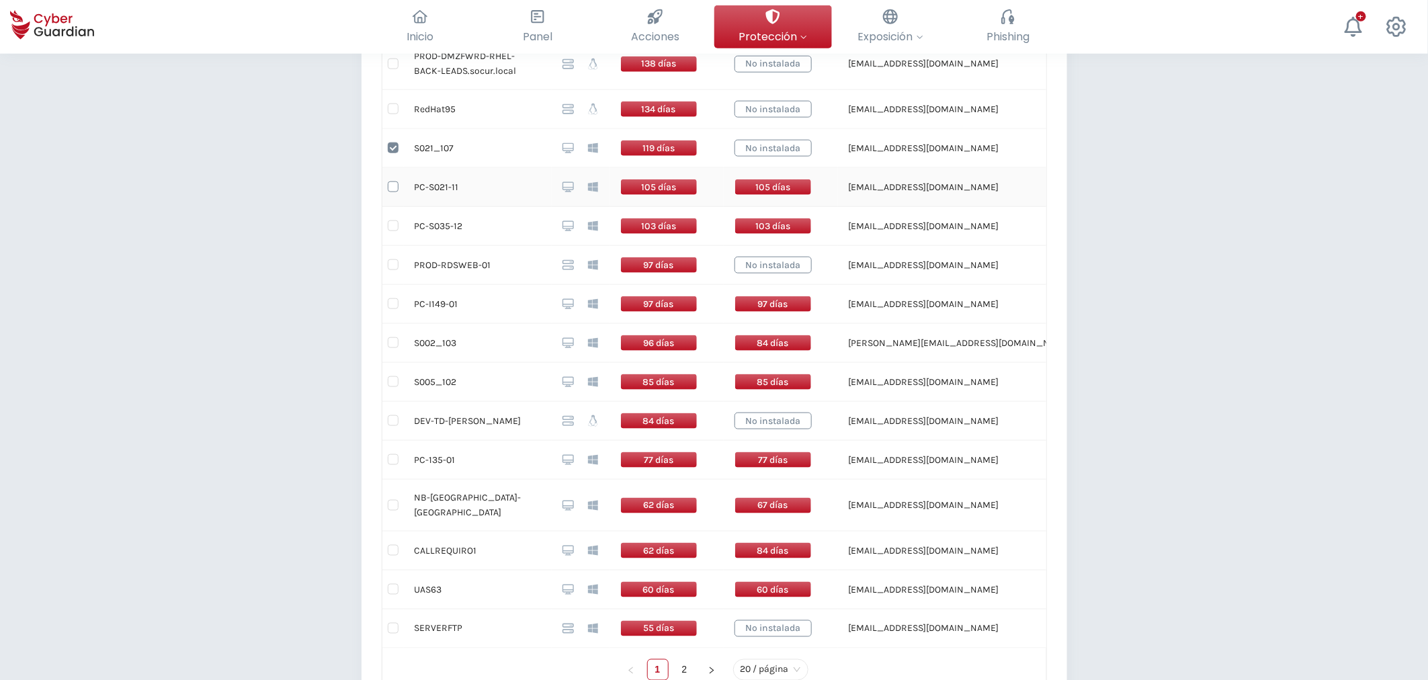
click at [392, 183] on input "checkbox" at bounding box center [393, 187] width 11 height 11
checkbox input "true"
click at [390, 229] on input "checkbox" at bounding box center [393, 225] width 11 height 11
checkbox input "true"
click at [391, 303] on input "checkbox" at bounding box center [393, 303] width 11 height 11
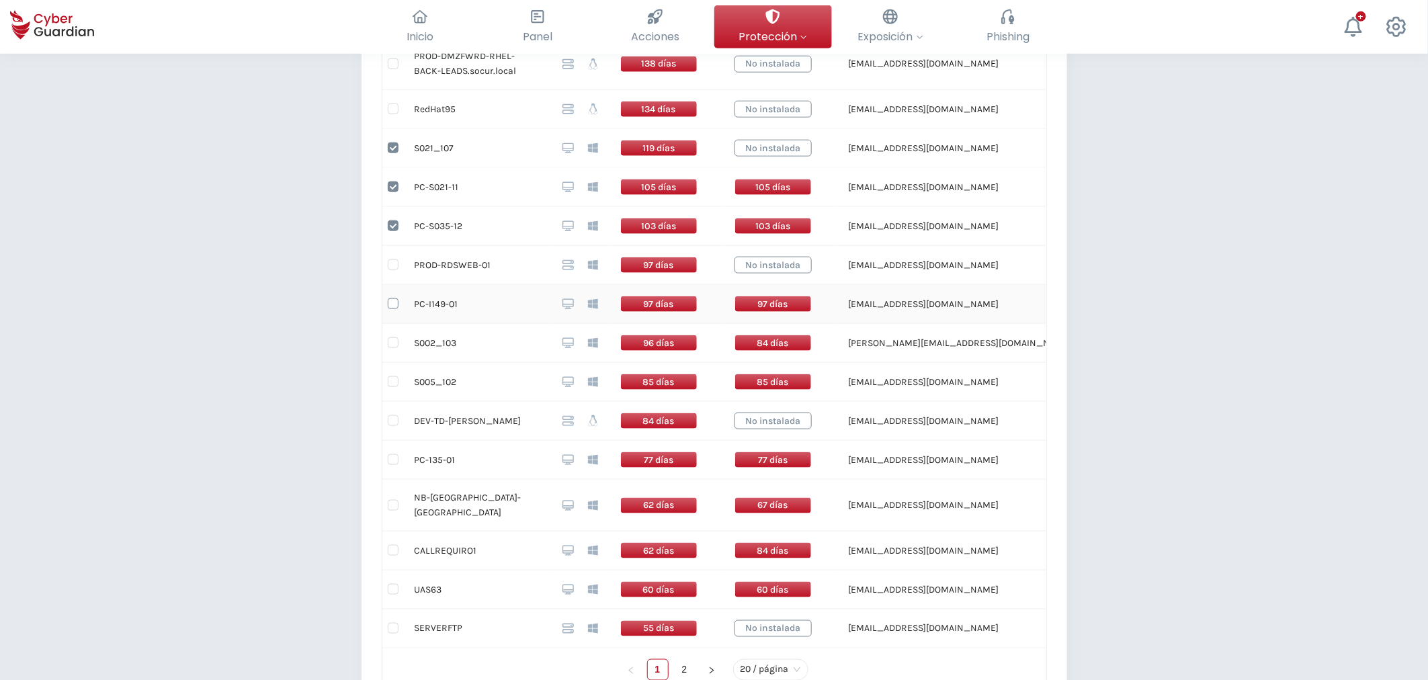
checkbox input "true"
click at [392, 345] on input "checkbox" at bounding box center [393, 342] width 11 height 11
checkbox input "true"
click at [394, 380] on input "checkbox" at bounding box center [393, 381] width 11 height 11
checkbox input "true"
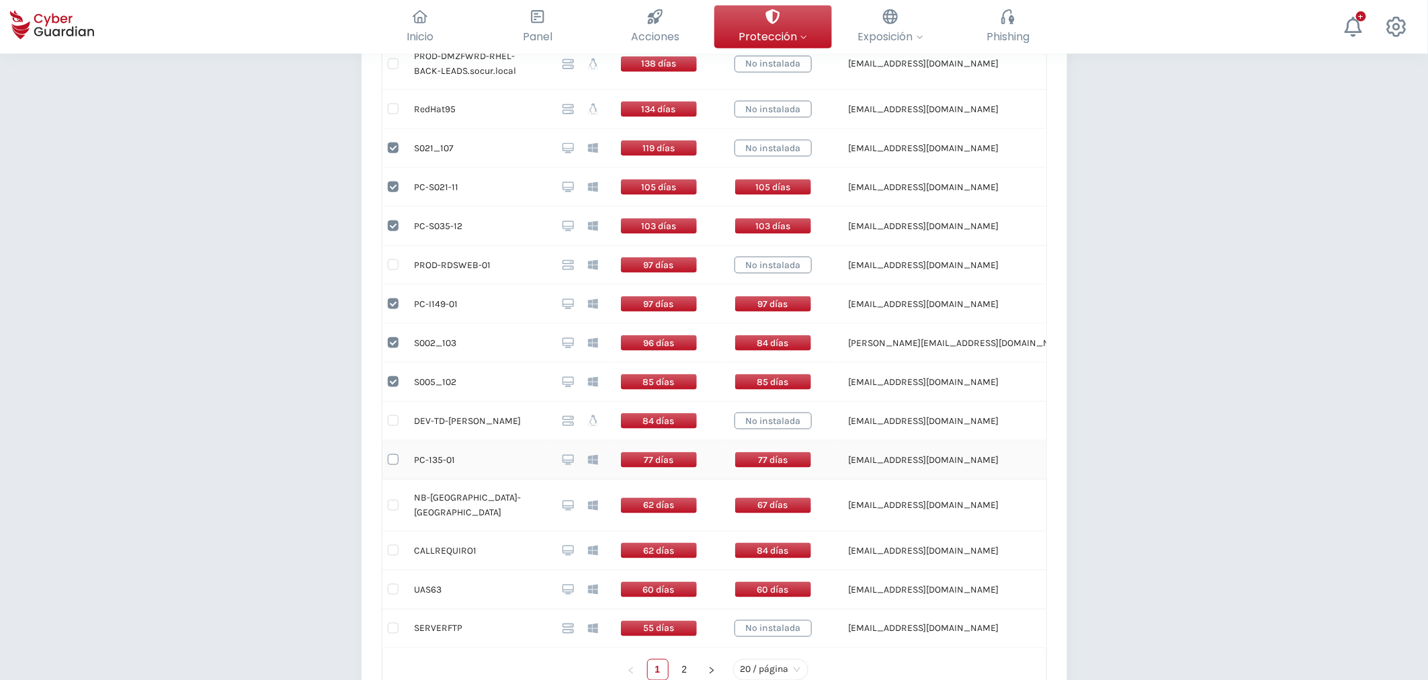
click at [393, 460] on input "checkbox" at bounding box center [393, 459] width 11 height 11
checkbox input "true"
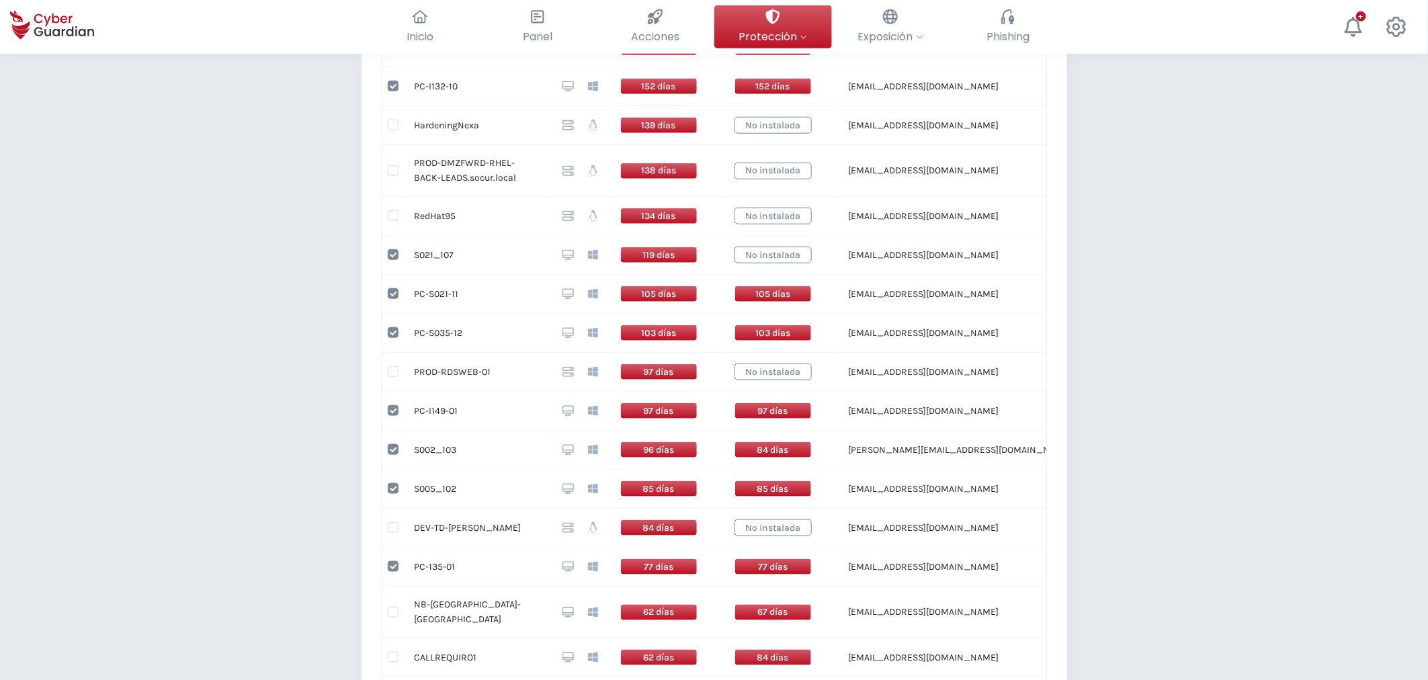
scroll to position [290, 0]
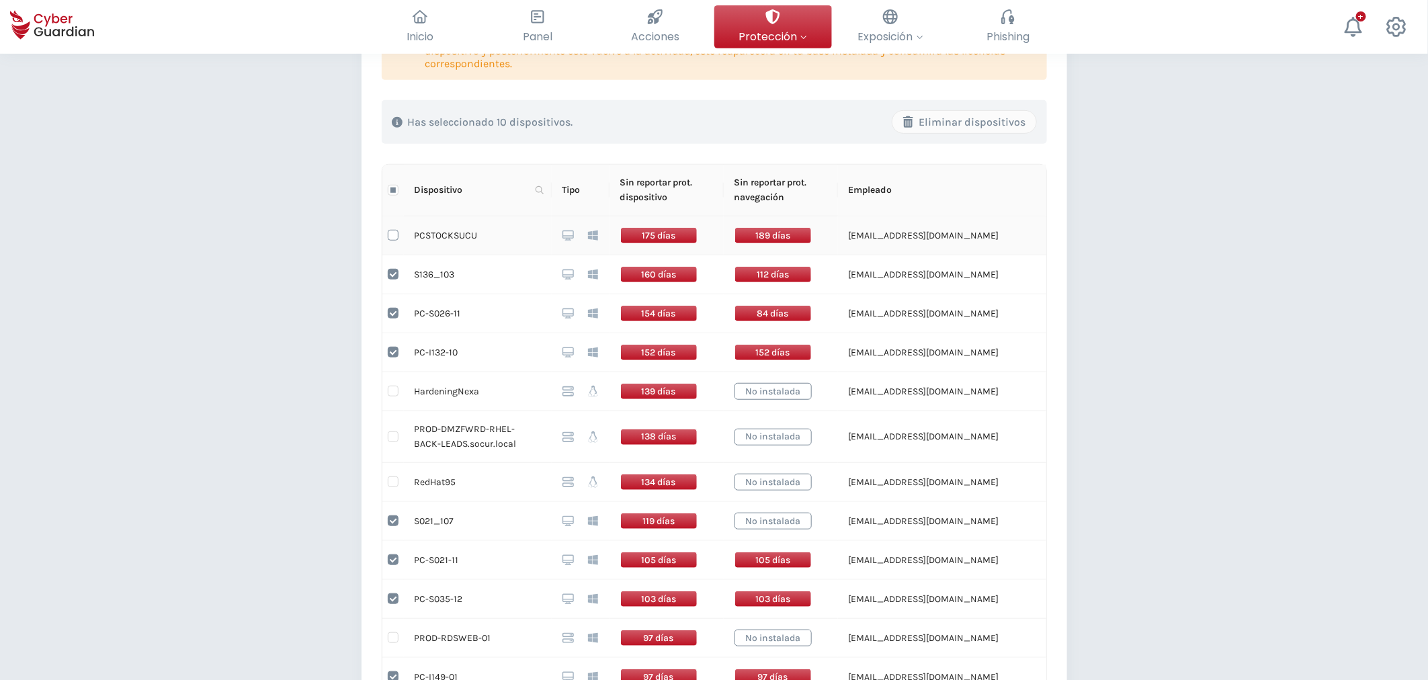
click at [391, 236] on input "checkbox" at bounding box center [393, 235] width 11 height 11
checkbox input "true"
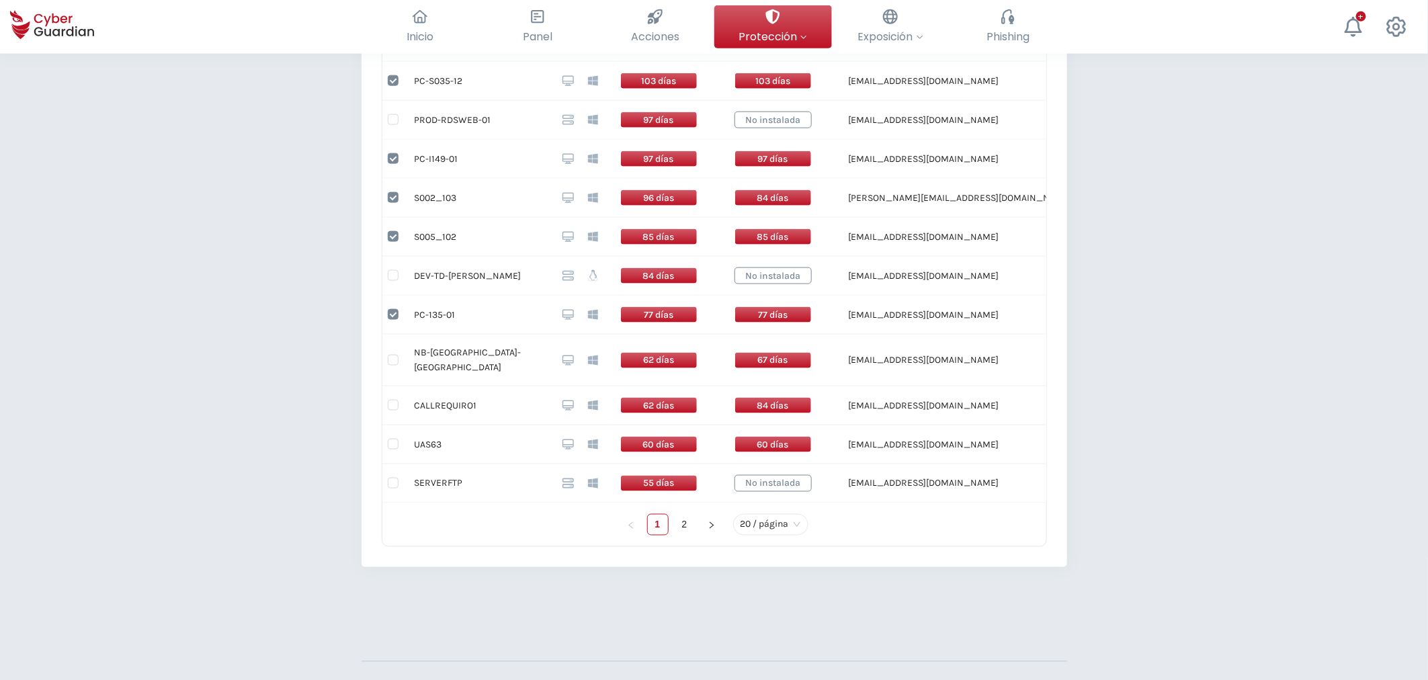
scroll to position [888, 0]
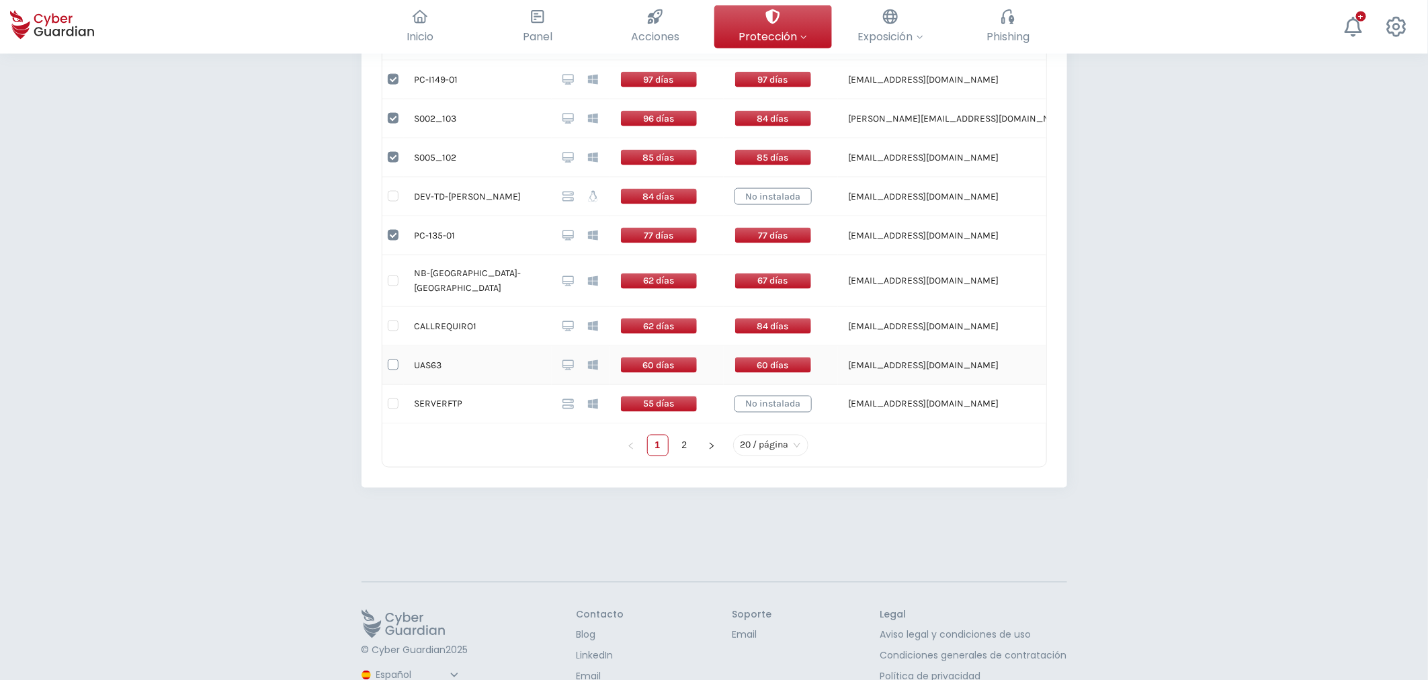
click at [392, 360] on label at bounding box center [393, 365] width 11 height 15
click at [392, 360] on input "checkbox" at bounding box center [393, 365] width 11 height 11
checkbox input "true"
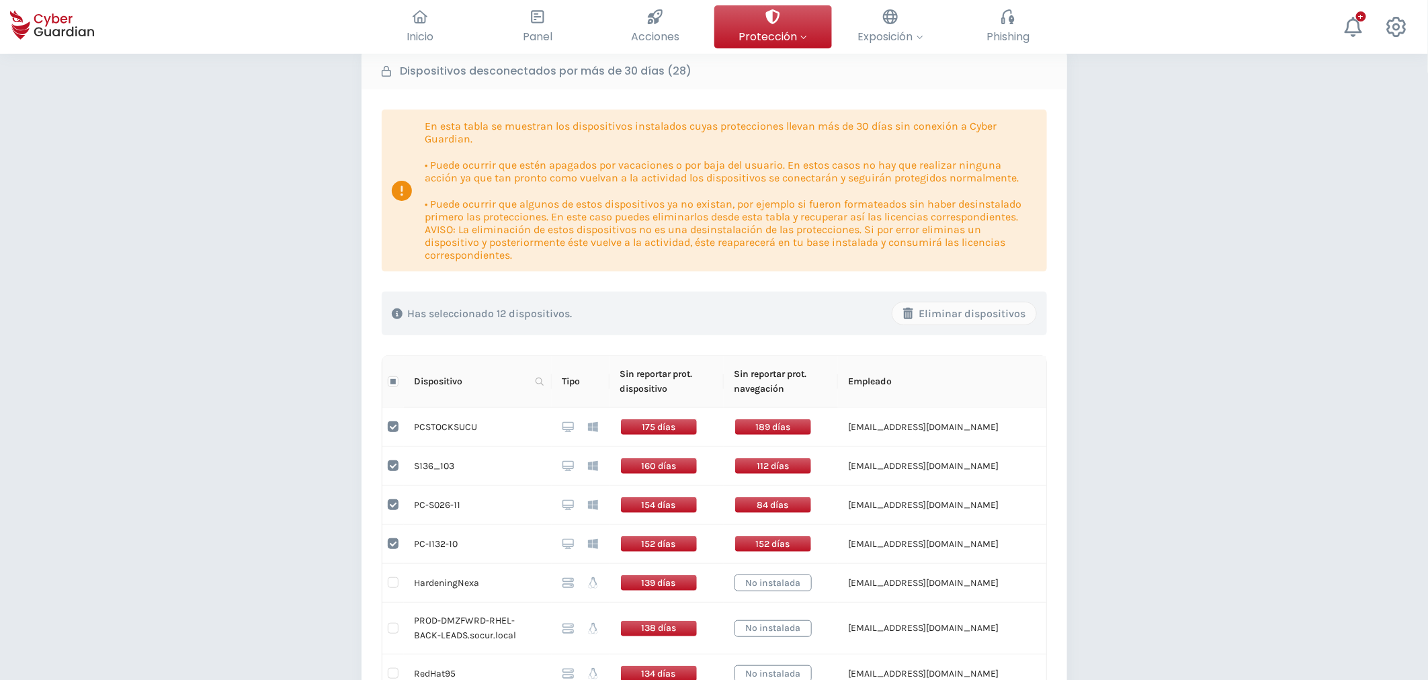
scroll to position [0, 0]
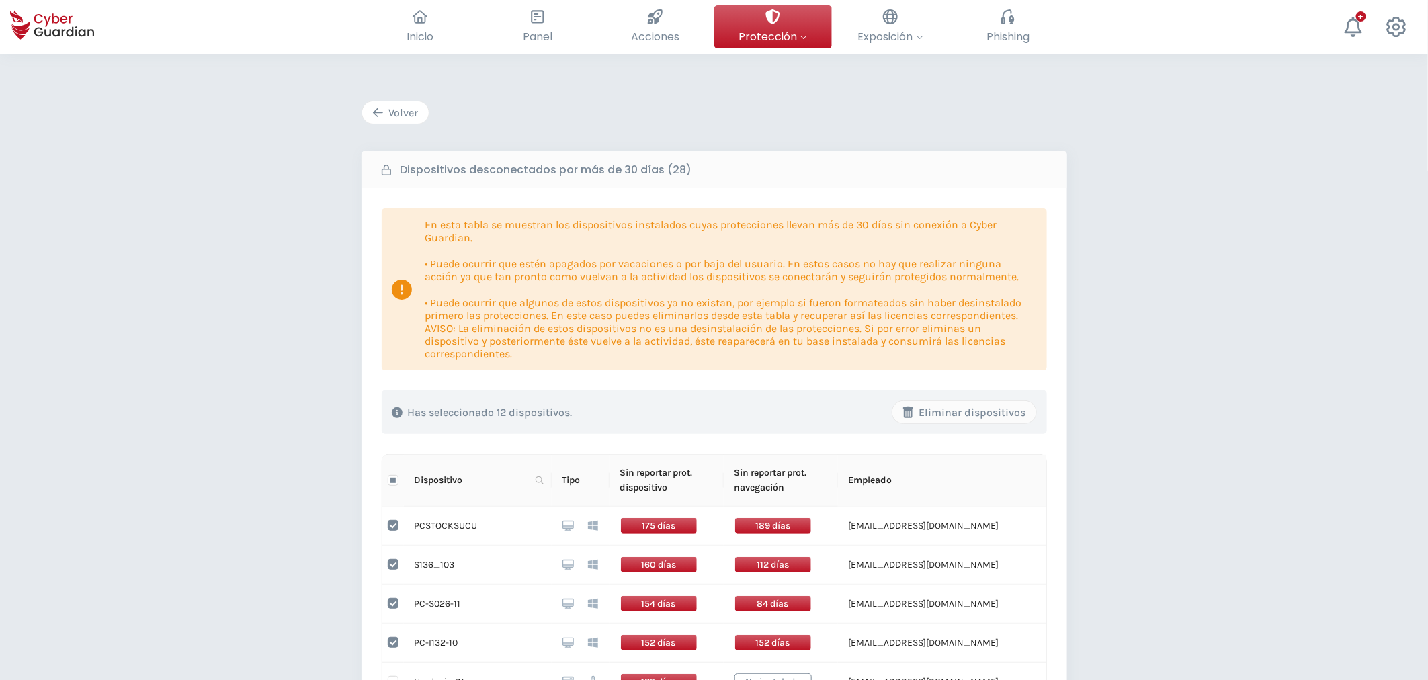
click at [392, 121] on button "Volver" at bounding box center [396, 113] width 68 height 24
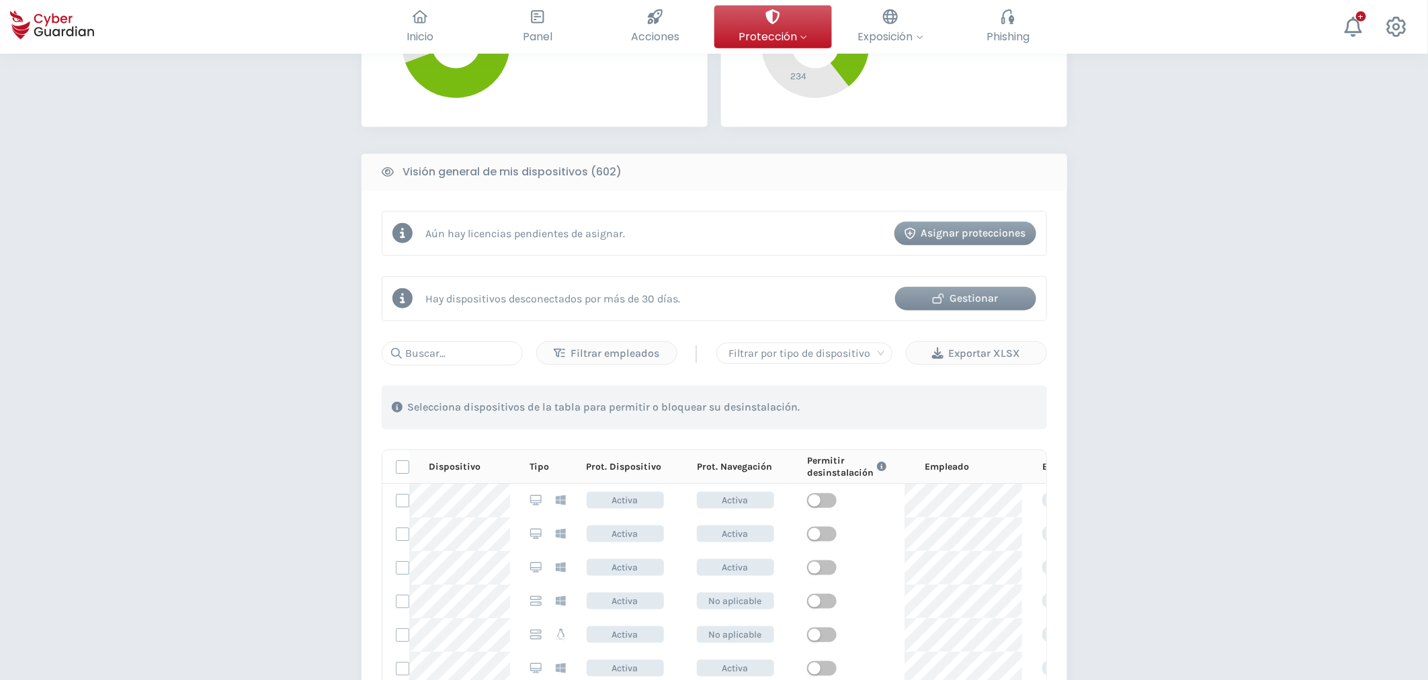
click at [958, 303] on div "Gestionar" at bounding box center [965, 298] width 121 height 16
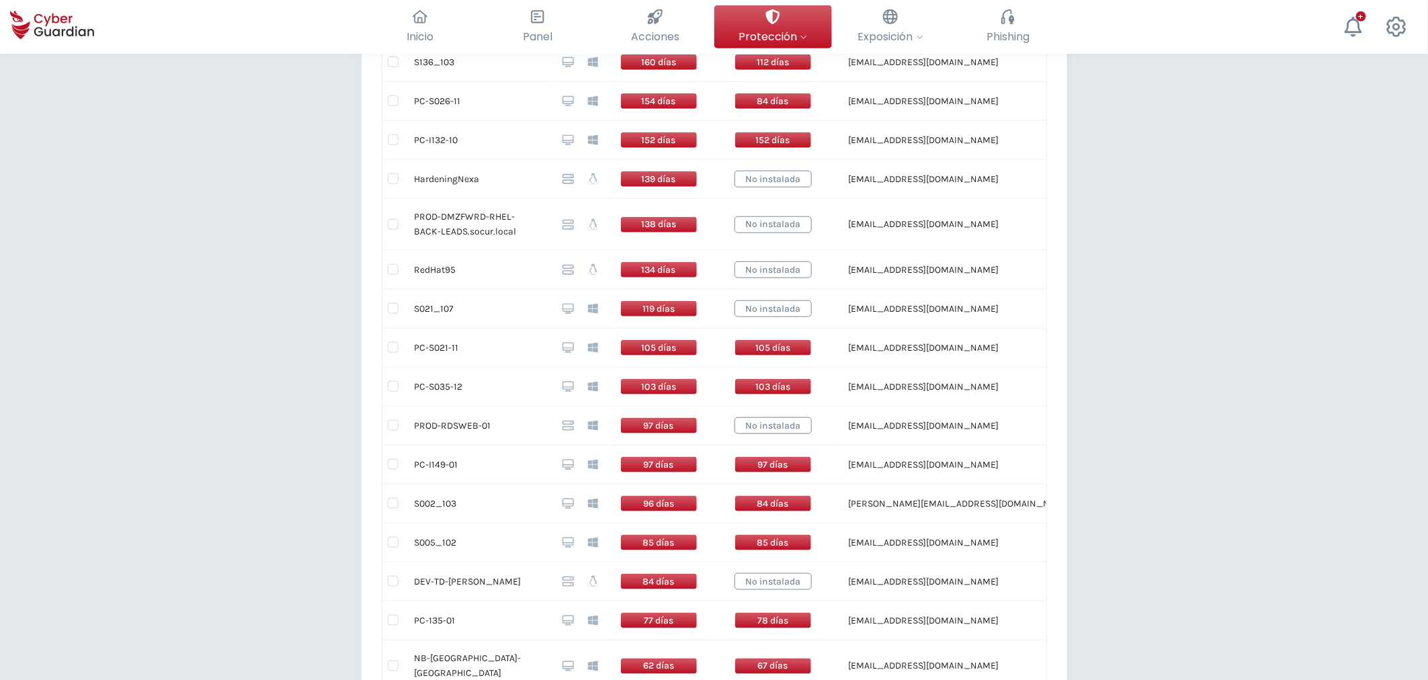
scroll to position [644, 0]
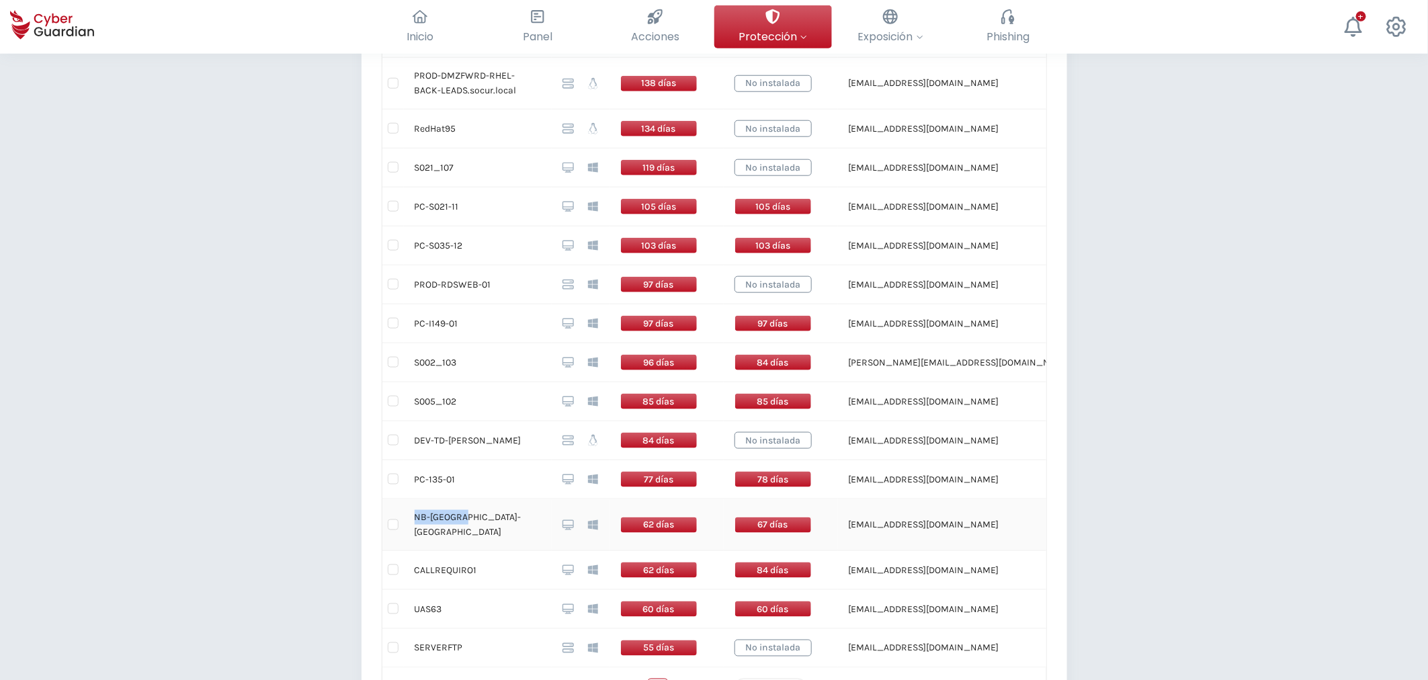
drag, startPoint x: 479, startPoint y: 522, endPoint x: 410, endPoint y: 516, distance: 68.8
click at [410, 516] on td "NB-DESA-CT" at bounding box center [478, 525] width 148 height 52
click at [258, 331] on div "Volver Dispositivos desconectados por más de 30 días (28) En esta tabla se mues…" at bounding box center [714, 190] width 1428 height 1560
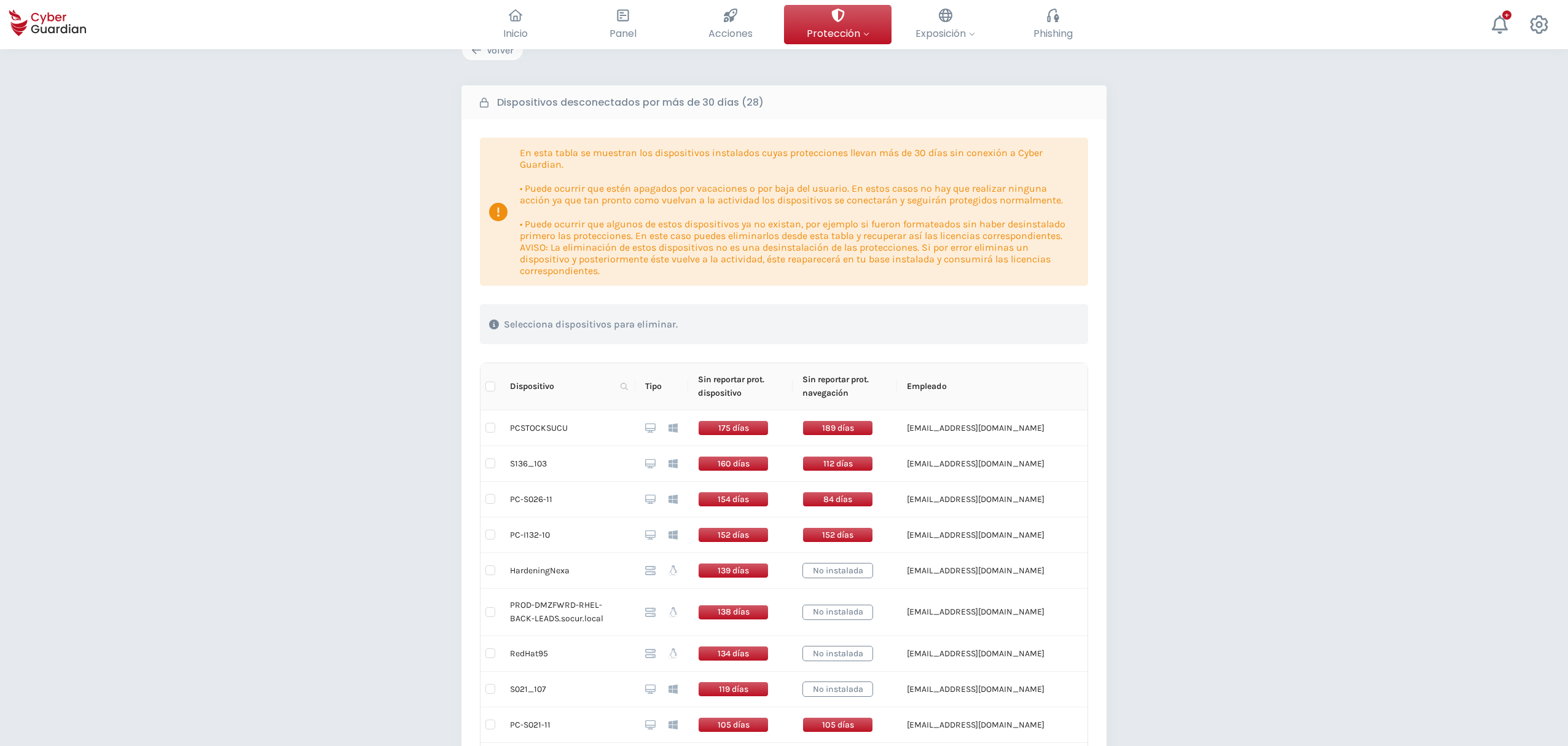
scroll to position [16, 0]
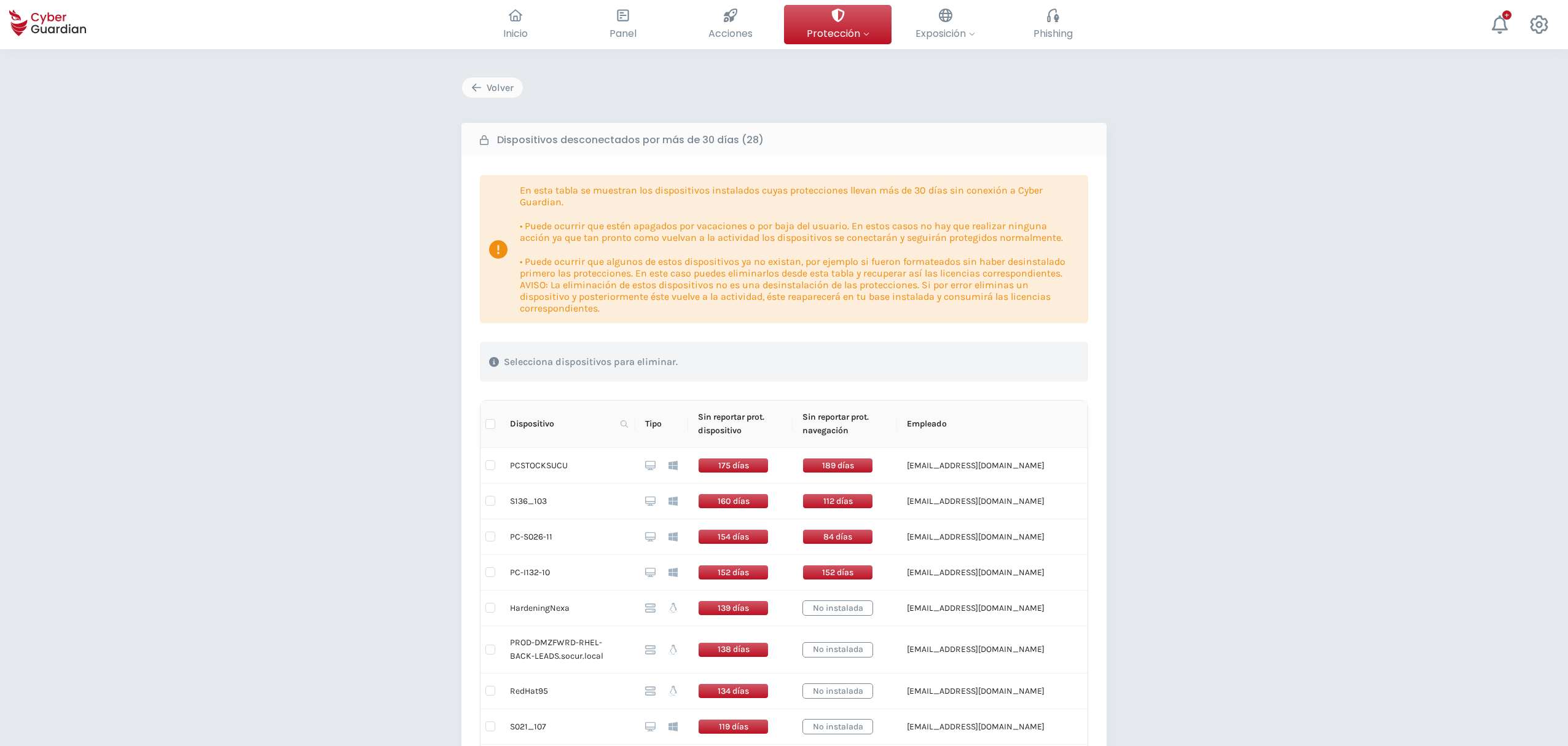
click at [539, 365] on p "Selecciona dispositivos para eliminar." at bounding box center [590, 361] width 174 height 12
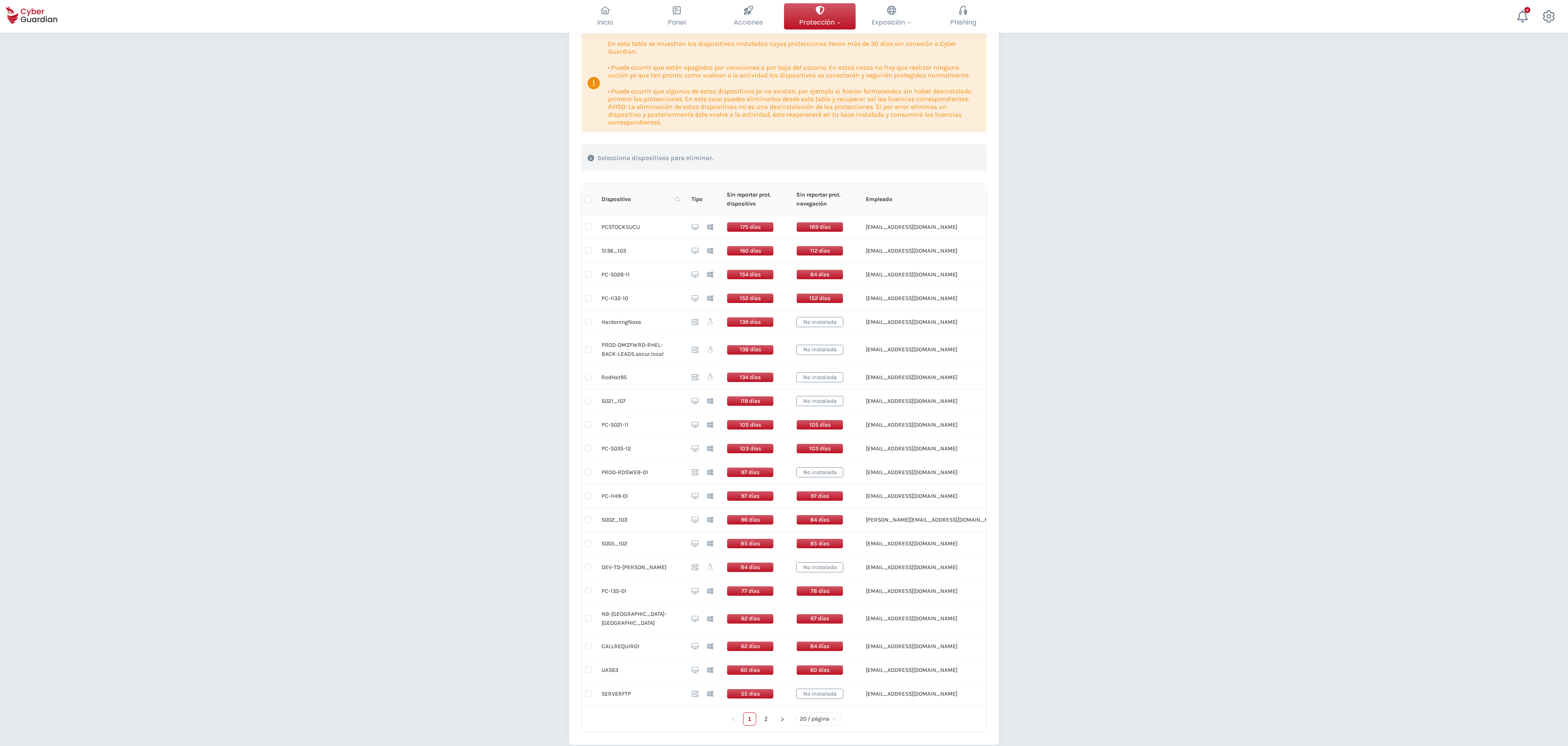
scroll to position [175, 0]
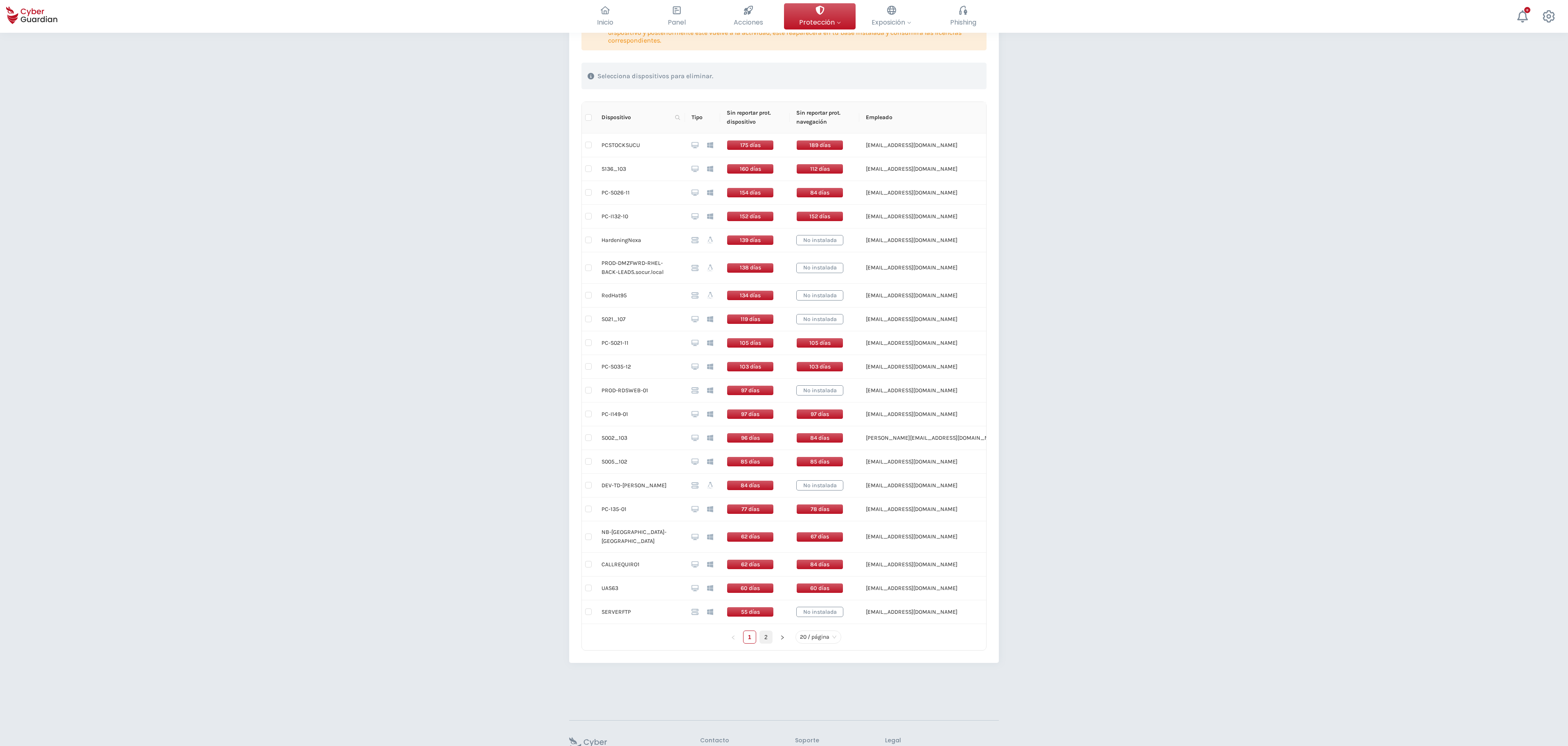
click at [768, 414] on link "2" at bounding box center [766, 637] width 12 height 12
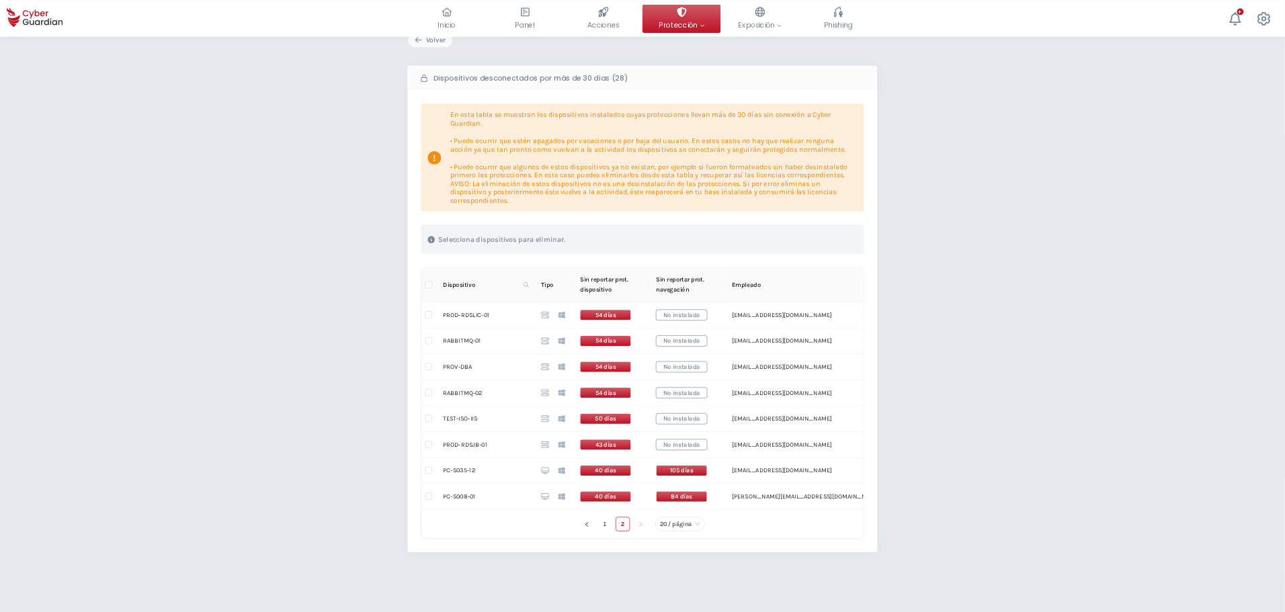
scroll to position [54, 0]
